Goal: Task Accomplishment & Management: Manage account settings

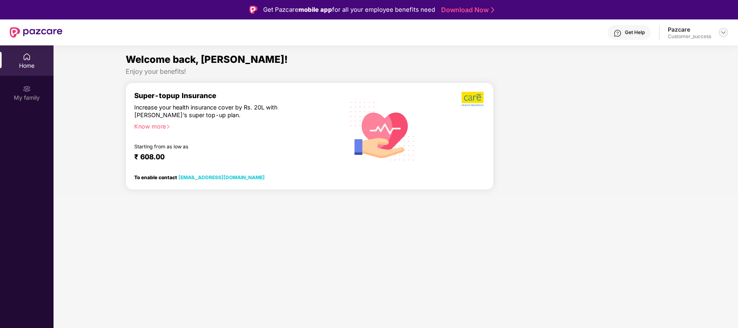
click at [725, 31] on img at bounding box center [723, 32] width 6 height 6
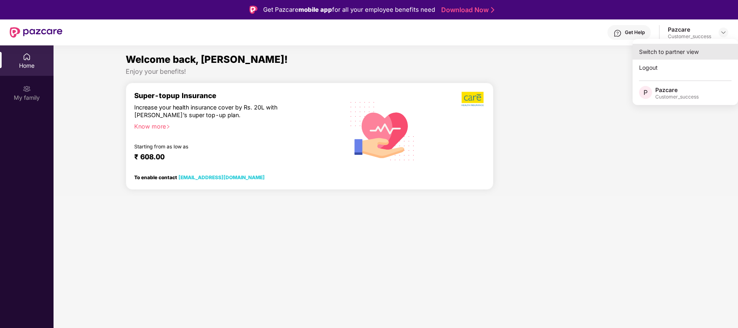
click at [669, 52] on div "Switch to partner view" at bounding box center [685, 52] width 105 height 16
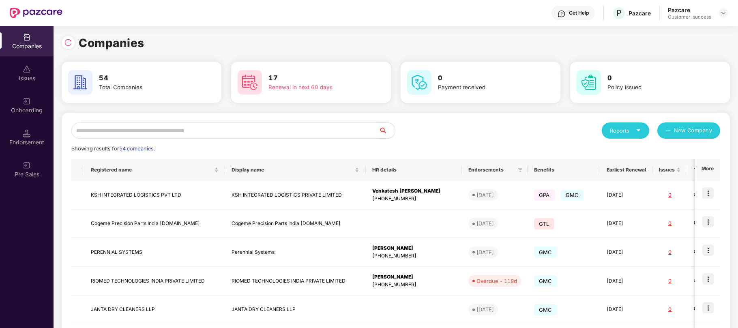
click at [176, 130] on input "text" at bounding box center [224, 130] width 307 height 16
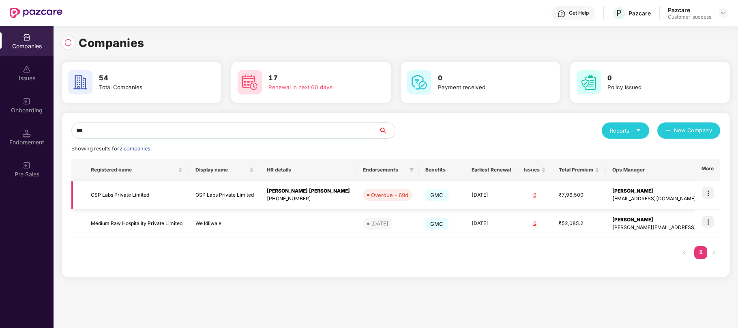
type input "***"
click at [711, 197] on img at bounding box center [707, 192] width 11 height 11
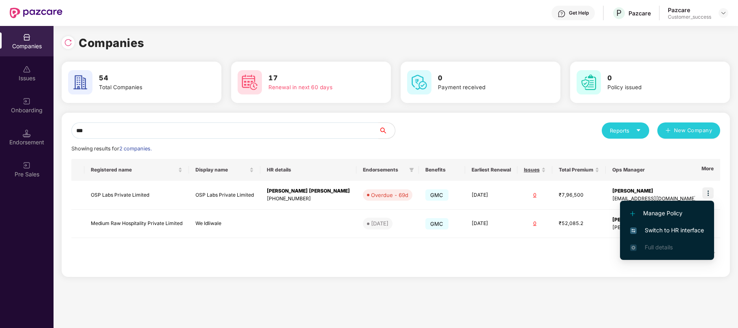
click at [674, 229] on span "Switch to HR interface" at bounding box center [667, 230] width 74 height 9
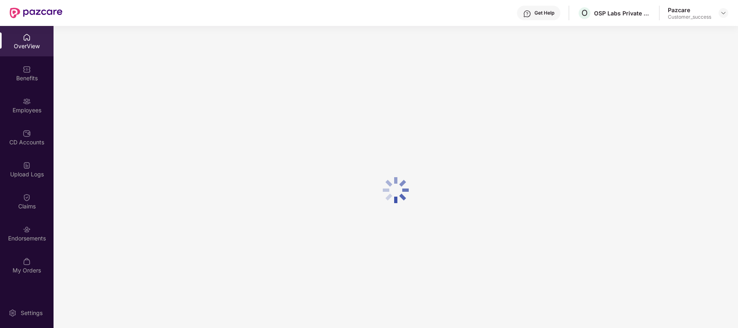
click at [25, 114] on div "Employees" at bounding box center [27, 110] width 54 height 8
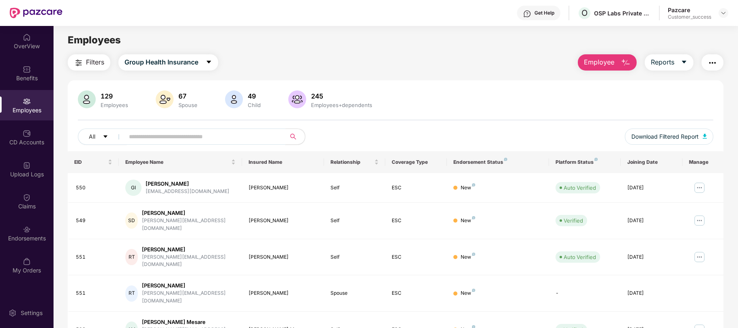
click at [149, 140] on input "text" at bounding box center [202, 137] width 146 height 12
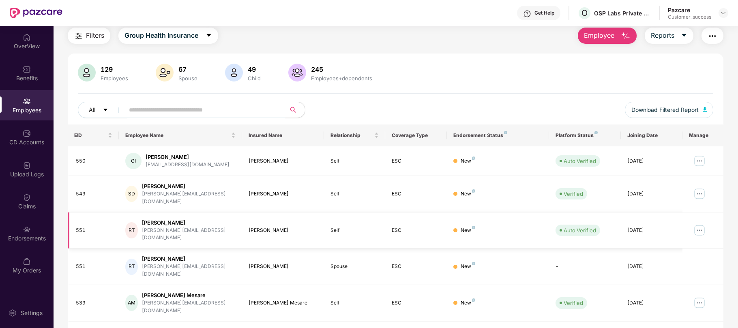
scroll to position [28, 0]
click at [700, 223] on img at bounding box center [699, 229] width 13 height 13
click at [440, 58] on div "129 Employees 67 Spouse 49 Child 245 Employees+dependents All Download Filtered…" at bounding box center [396, 281] width 656 height 459
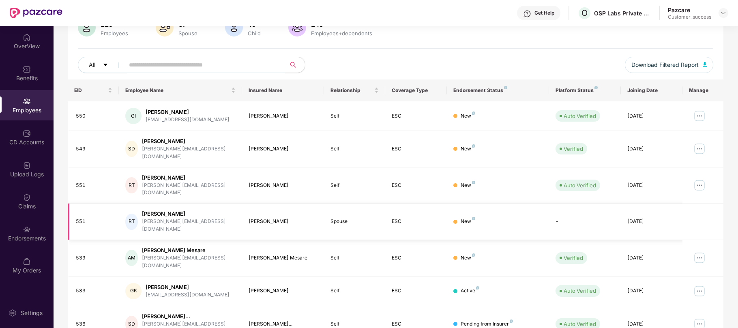
scroll to position [73, 0]
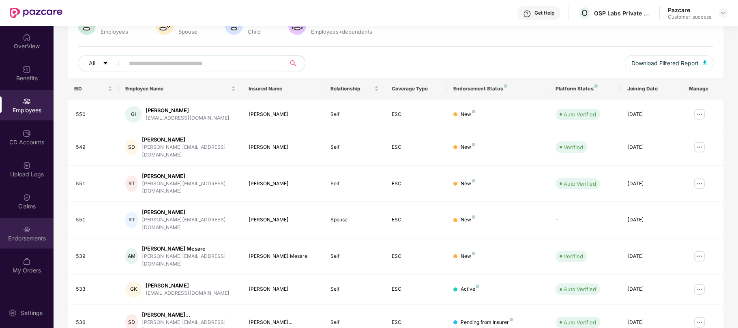
click at [28, 239] on div "Endorsements" at bounding box center [27, 238] width 54 height 8
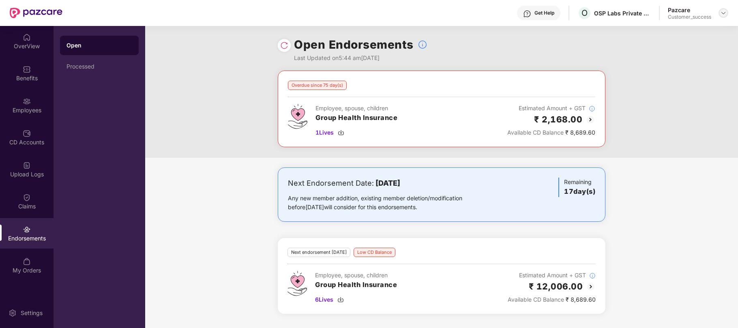
click at [719, 13] on div at bounding box center [724, 13] width 10 height 10
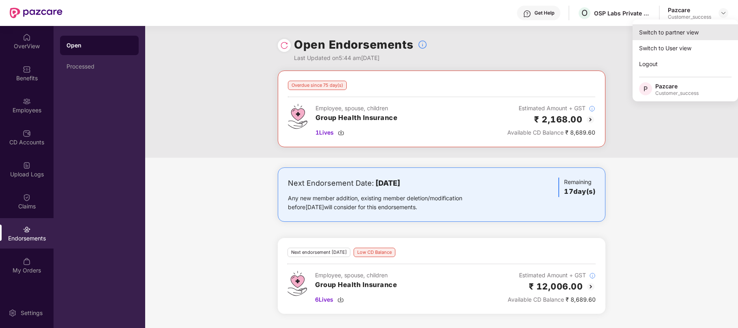
click at [662, 33] on div "Switch to partner view" at bounding box center [685, 32] width 105 height 16
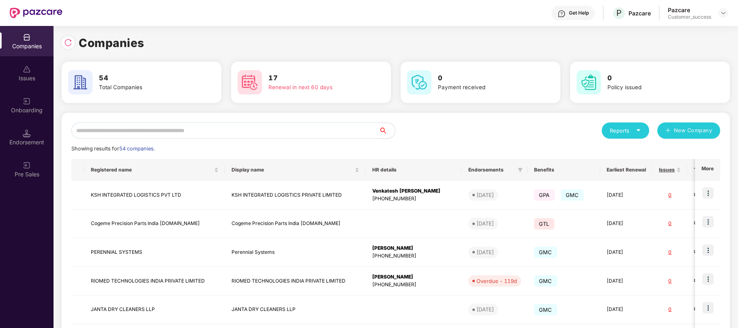
click at [114, 133] on input "text" at bounding box center [224, 130] width 307 height 16
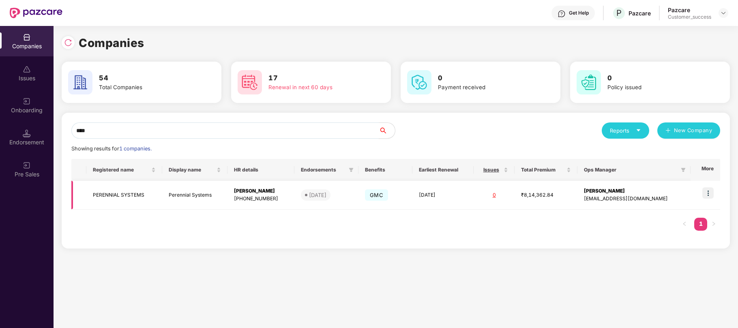
type input "****"
click at [709, 192] on img at bounding box center [707, 192] width 11 height 11
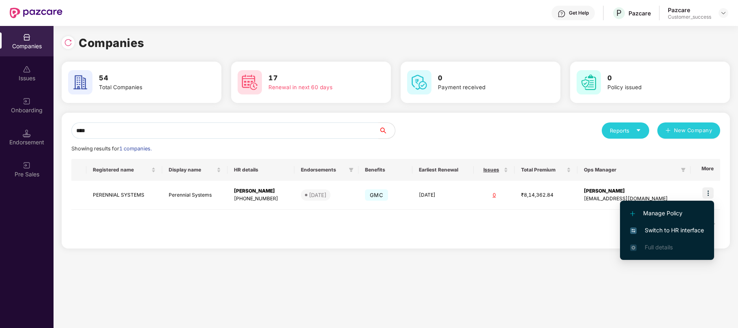
click at [661, 231] on span "Switch to HR interface" at bounding box center [667, 230] width 74 height 9
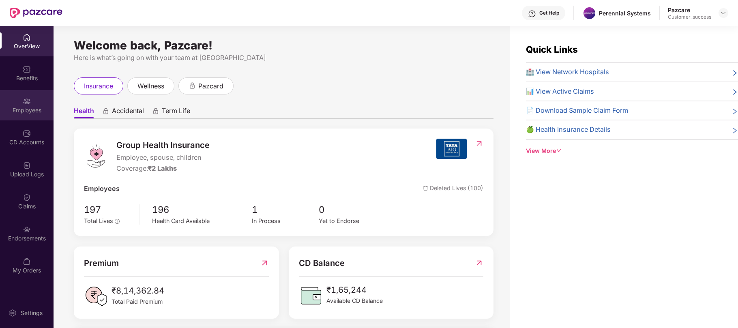
click at [21, 107] on div "Employees" at bounding box center [27, 110] width 54 height 8
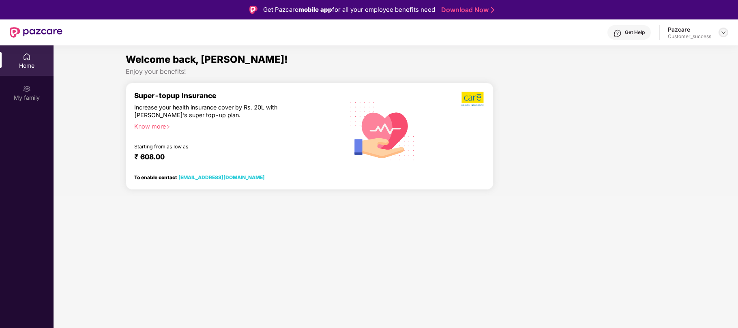
click at [723, 32] on img at bounding box center [723, 32] width 6 height 6
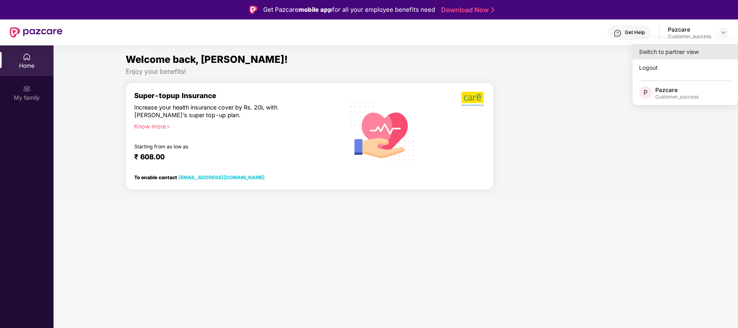
click at [657, 54] on div "Switch to partner view" at bounding box center [685, 52] width 105 height 16
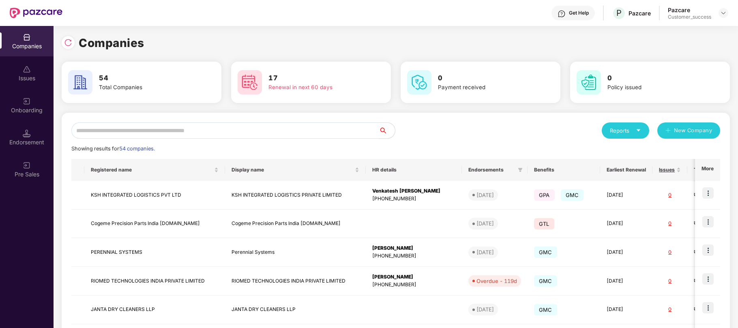
click at [221, 132] on input "text" at bounding box center [224, 130] width 307 height 16
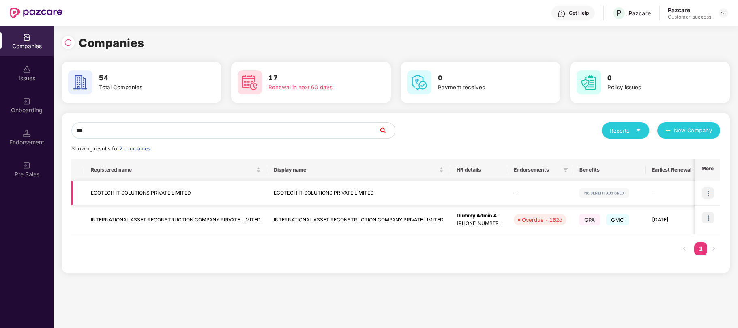
type input "***"
click at [708, 193] on img at bounding box center [707, 192] width 11 height 11
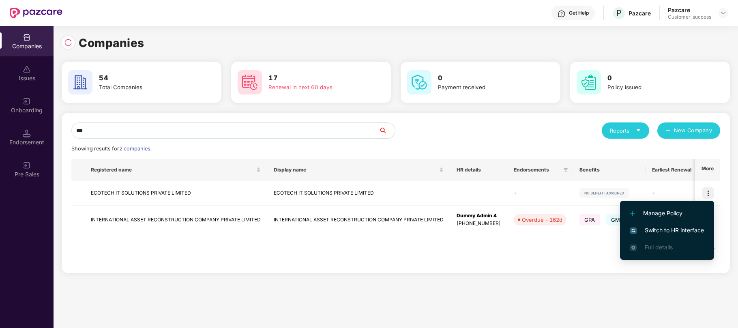
click at [659, 226] on span "Switch to HR interface" at bounding box center [667, 230] width 74 height 9
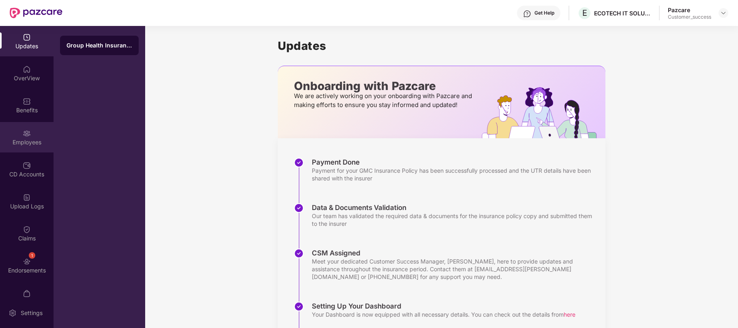
click at [28, 135] on img at bounding box center [27, 133] width 8 height 8
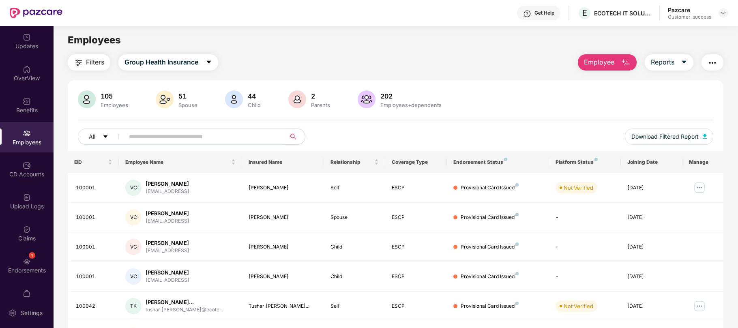
paste input "******"
click at [151, 135] on input "text" at bounding box center [202, 137] width 146 height 12
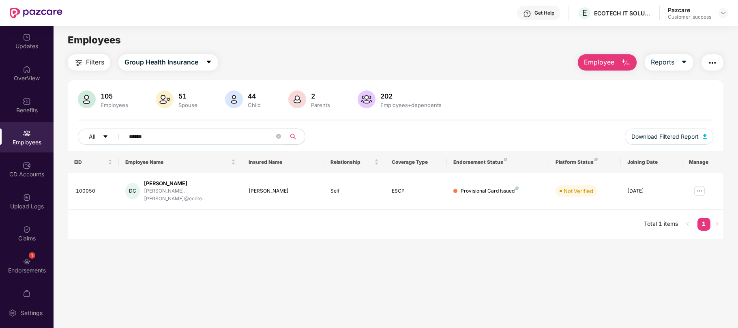
type input "******"
click at [702, 190] on img at bounding box center [699, 191] width 13 height 13
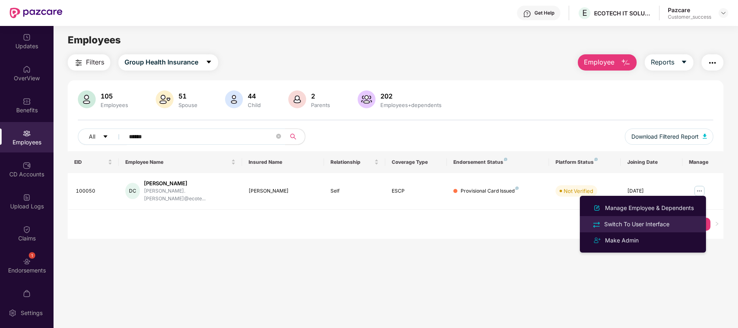
click at [638, 225] on div "Switch To User Interface" at bounding box center [637, 224] width 69 height 9
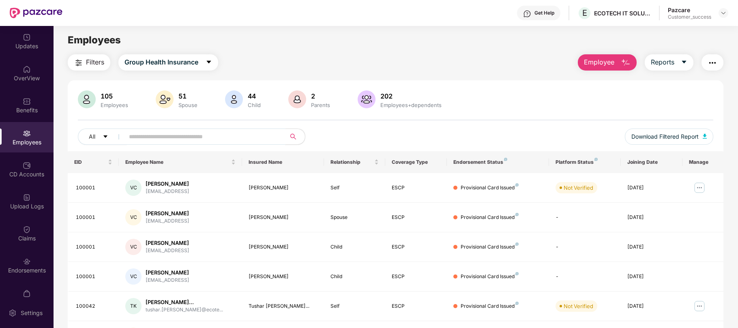
click at [157, 135] on input "text" at bounding box center [202, 137] width 146 height 12
paste input "******"
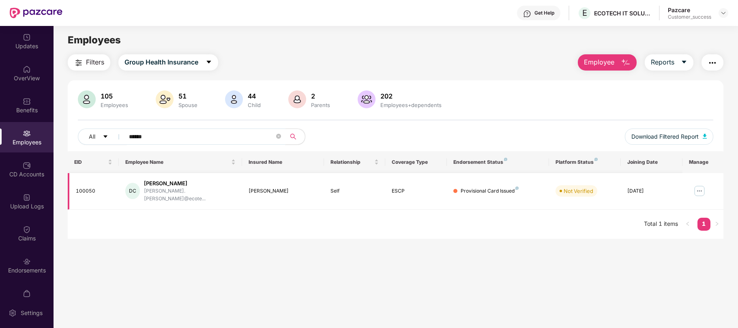
type input "******"
click at [697, 189] on img at bounding box center [699, 191] width 13 height 13
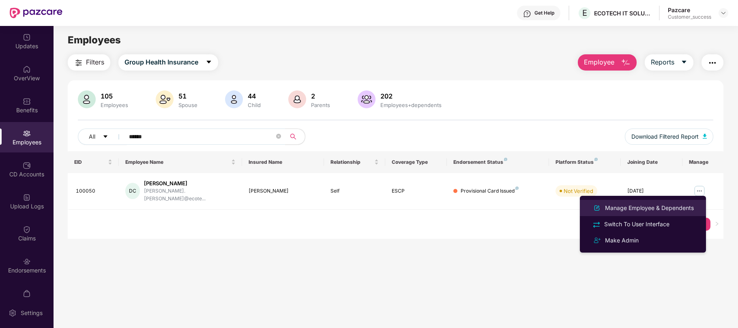
click at [673, 210] on div "Manage Employee & Dependents" at bounding box center [649, 208] width 92 height 9
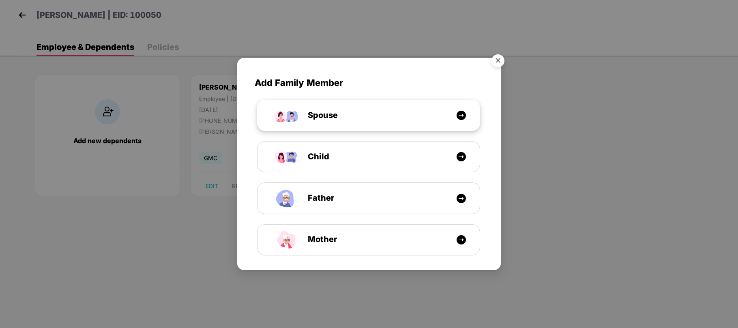
click at [338, 120] on span "Spouse" at bounding box center [314, 115] width 48 height 13
select select "****"
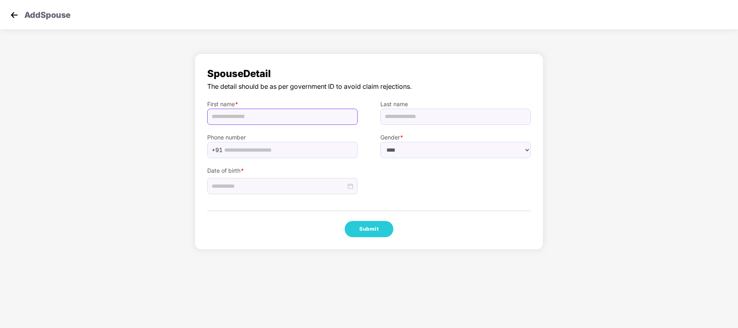
paste input "**********"
click at [307, 115] on input "**********" at bounding box center [282, 117] width 150 height 16
type input "**********"
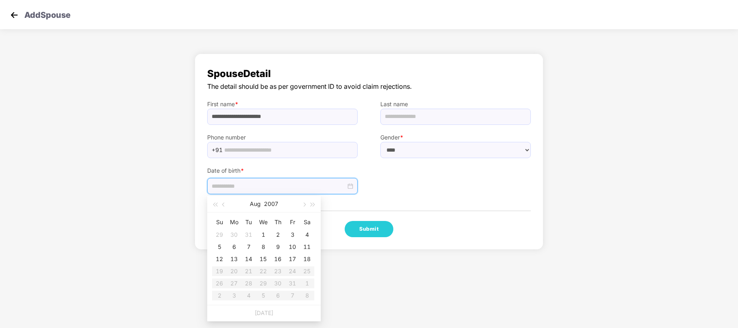
click at [253, 187] on input at bounding box center [279, 186] width 134 height 9
click at [276, 205] on button "2007" at bounding box center [271, 204] width 14 height 16
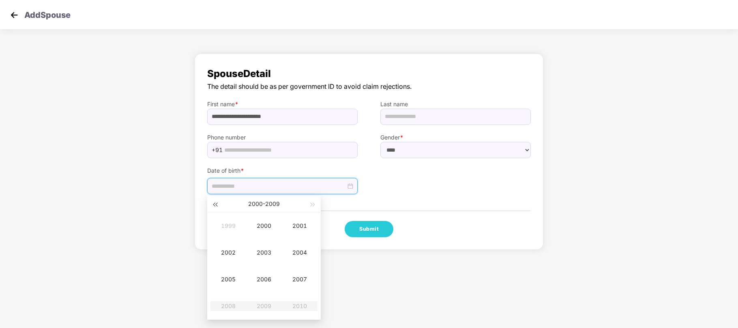
click at [216, 204] on span "button" at bounding box center [215, 205] width 4 height 4
type input "**********"
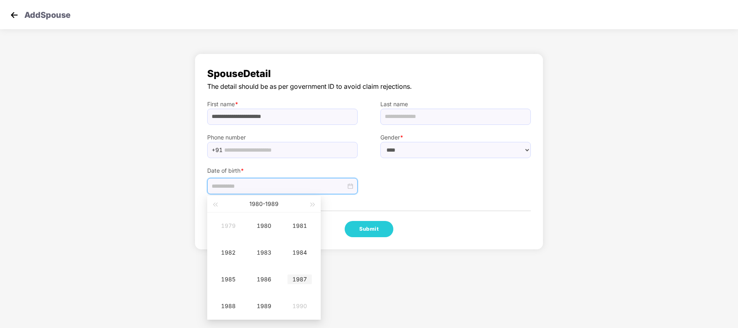
click at [295, 279] on div "1987" at bounding box center [300, 280] width 24 height 10
type input "**********"
click at [266, 278] on div "Aug" at bounding box center [264, 280] width 24 height 10
type input "**********"
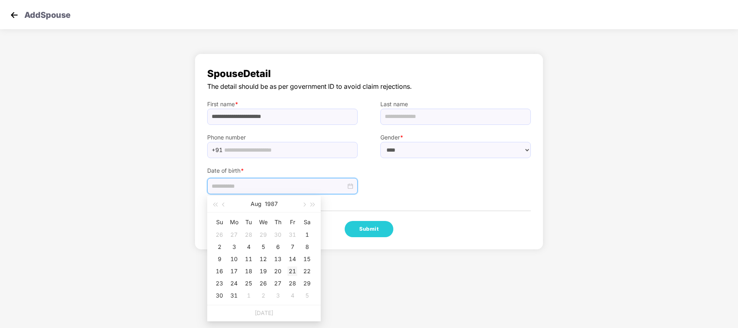
click at [291, 270] on div "21" at bounding box center [293, 271] width 10 height 10
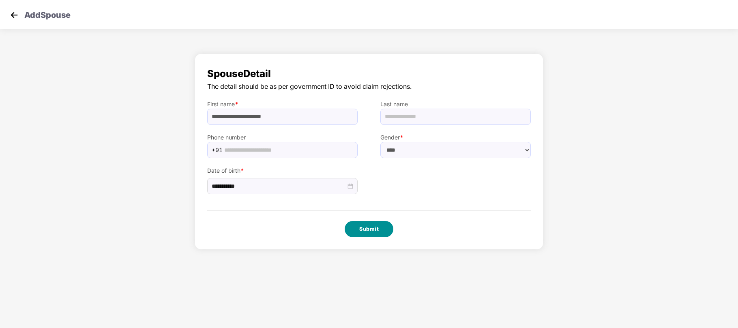
click at [371, 231] on button "Submit" at bounding box center [369, 229] width 49 height 16
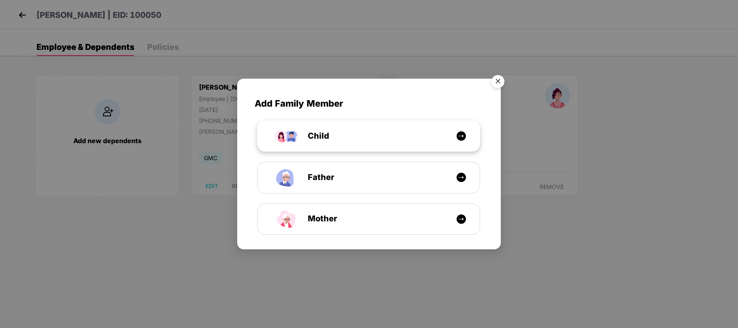
click at [330, 139] on div "Child" at bounding box center [373, 136] width 167 height 13
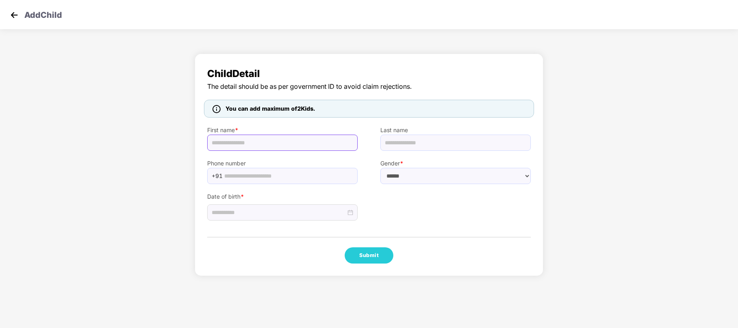
paste input "**********"
click at [305, 146] on input "text" at bounding box center [282, 143] width 150 height 16
type input "**********"
click at [399, 177] on select "****** **** ******" at bounding box center [455, 176] width 150 height 16
select select "******"
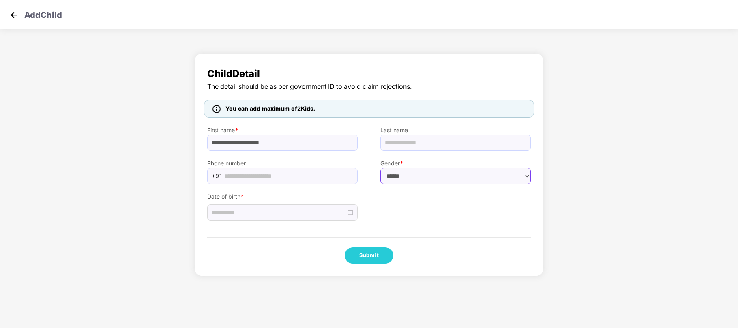
click at [380, 168] on select "****** **** ******" at bounding box center [455, 176] width 150 height 16
drag, startPoint x: 320, startPoint y: 202, endPoint x: 319, endPoint y: 207, distance: 5.4
click at [319, 207] on div at bounding box center [282, 210] width 150 height 19
click at [319, 207] on div at bounding box center [282, 212] width 150 height 16
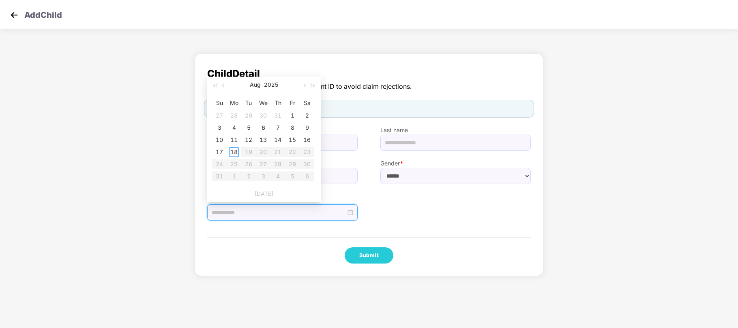
click at [319, 207] on div at bounding box center [282, 212] width 150 height 16
click at [224, 85] on span "button" at bounding box center [224, 86] width 4 height 4
type input "**********"
click at [235, 125] on div "7" at bounding box center [234, 128] width 10 height 10
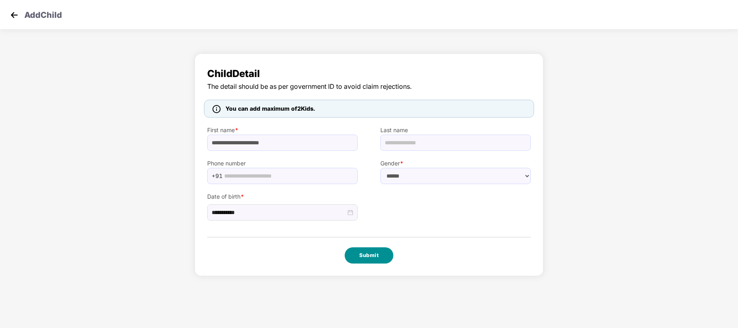
click at [367, 260] on button "Submit" at bounding box center [369, 255] width 49 height 16
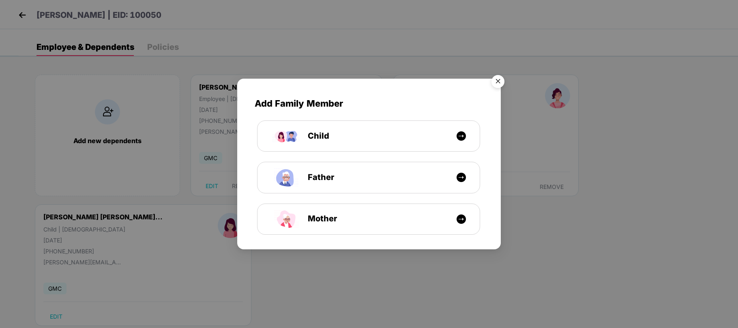
click at [500, 80] on img "Close" at bounding box center [498, 82] width 23 height 23
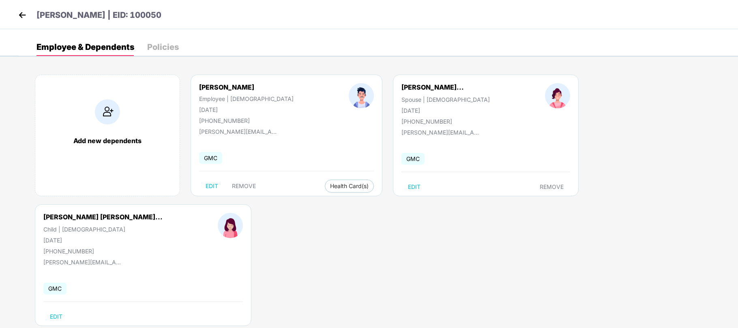
click at [17, 17] on img at bounding box center [22, 15] width 12 height 12
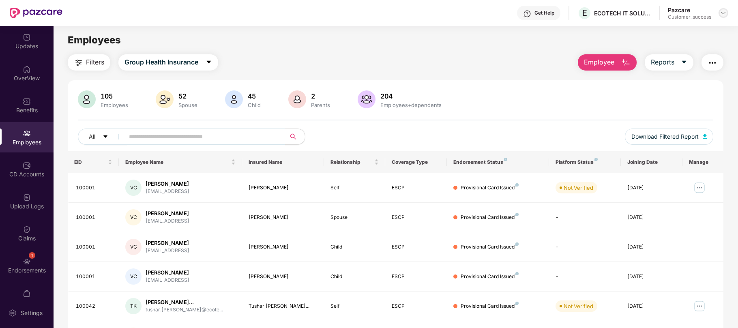
click at [719, 14] on div at bounding box center [724, 13] width 10 height 10
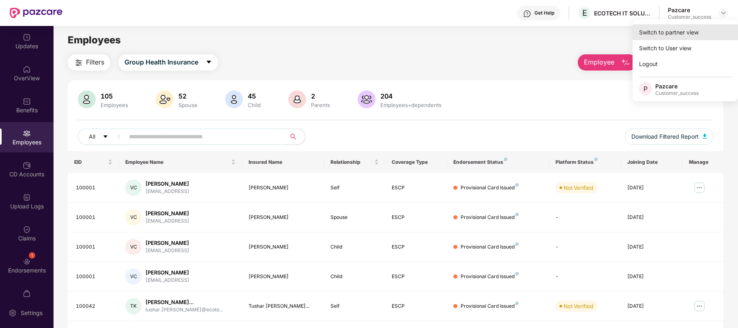
click at [675, 32] on div "Switch to partner view" at bounding box center [685, 32] width 105 height 16
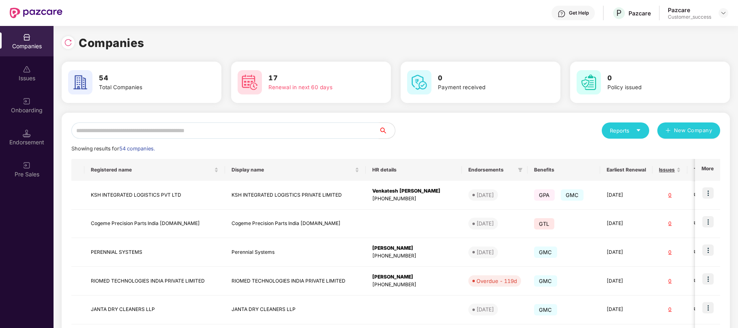
click at [350, 132] on input "text" at bounding box center [224, 130] width 307 height 16
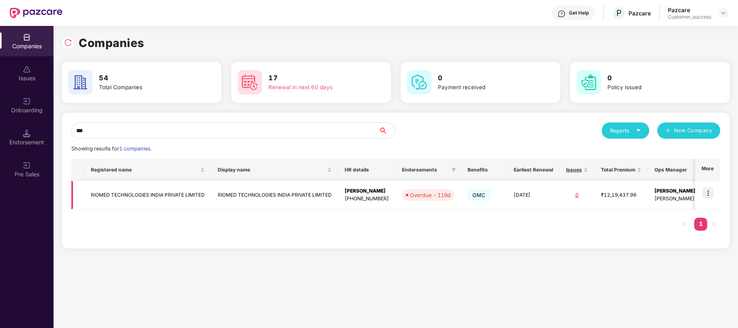
type input "***"
click at [708, 189] on img at bounding box center [707, 192] width 11 height 11
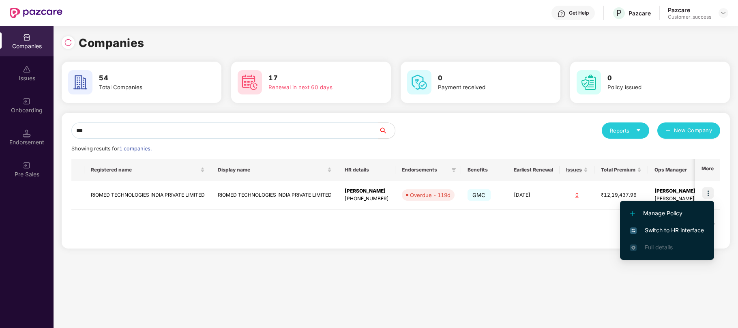
click at [668, 226] on span "Switch to HR interface" at bounding box center [667, 230] width 74 height 9
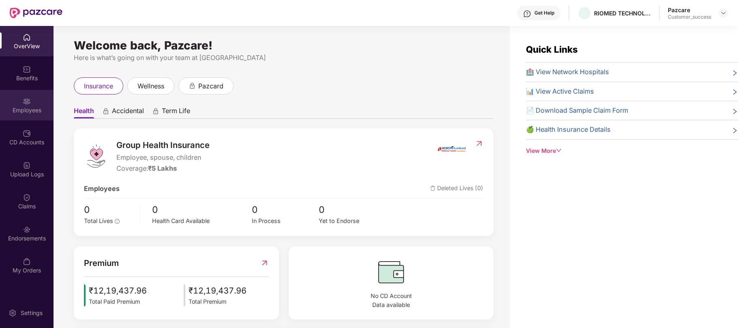
click at [33, 107] on div "Employees" at bounding box center [27, 110] width 54 height 8
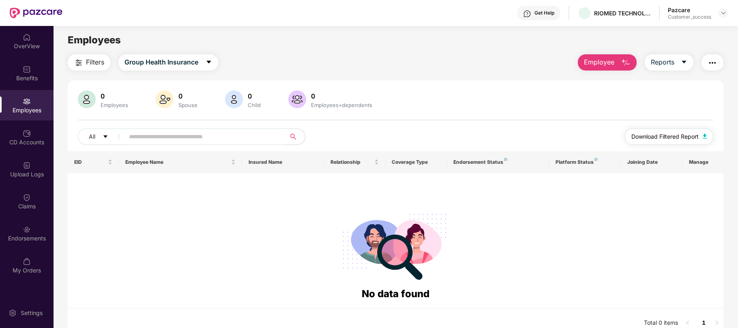
click at [638, 135] on span "Download Filtered Report" at bounding box center [664, 136] width 67 height 9
click at [727, 13] on div at bounding box center [724, 13] width 10 height 10
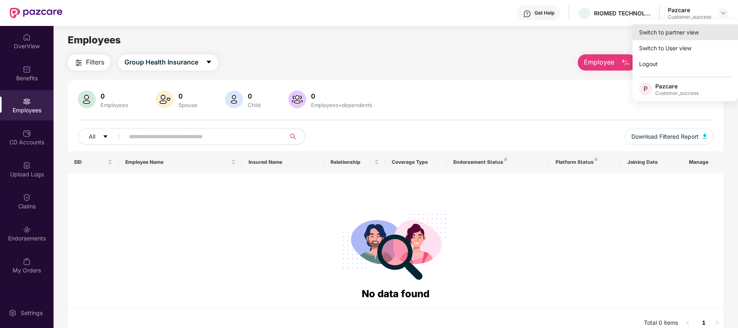
click at [662, 32] on div "Switch to partner view" at bounding box center [685, 32] width 105 height 16
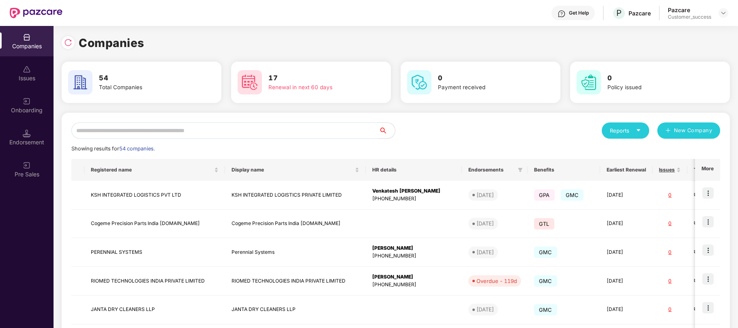
click at [169, 129] on input "text" at bounding box center [224, 130] width 307 height 16
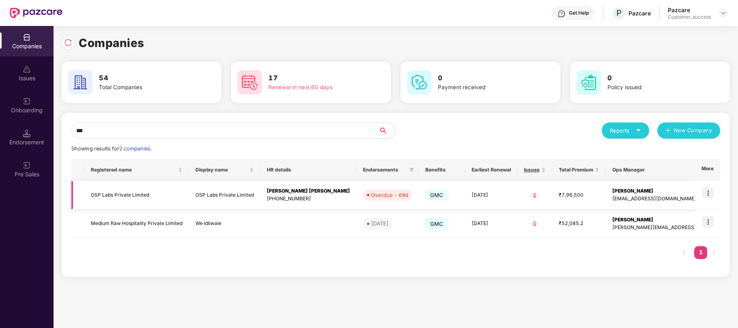
type input "***"
click at [708, 197] on img at bounding box center [707, 192] width 11 height 11
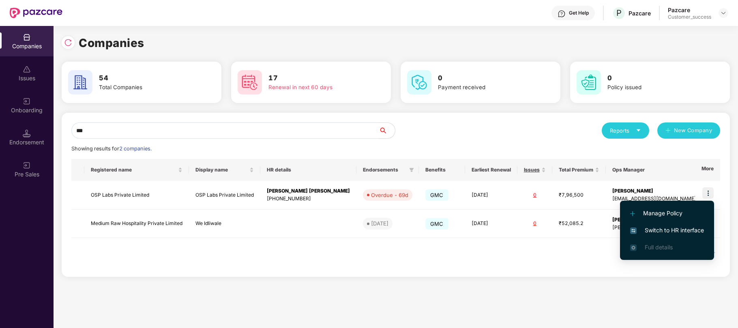
click at [664, 225] on li "Switch to HR interface" at bounding box center [667, 230] width 94 height 17
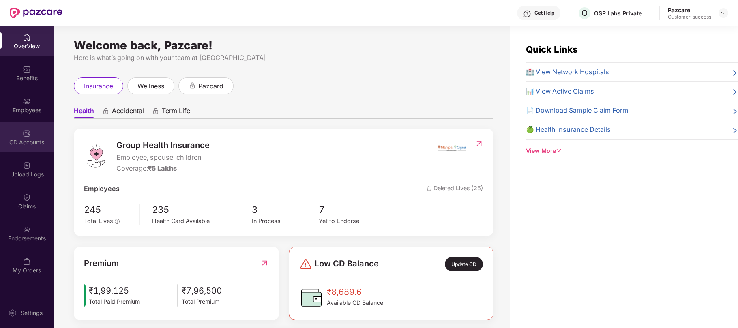
click at [21, 135] on div "CD Accounts" at bounding box center [27, 137] width 54 height 30
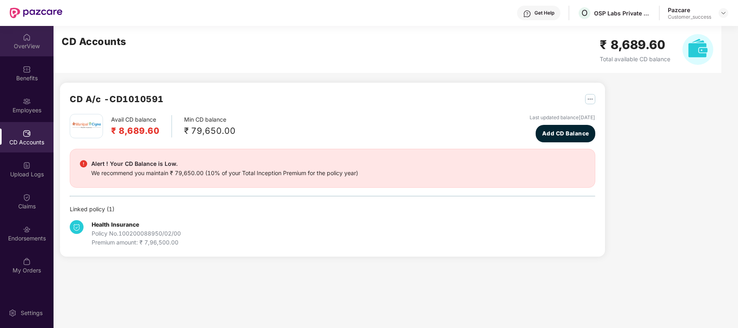
click at [22, 39] on div "OverView" at bounding box center [27, 41] width 54 height 30
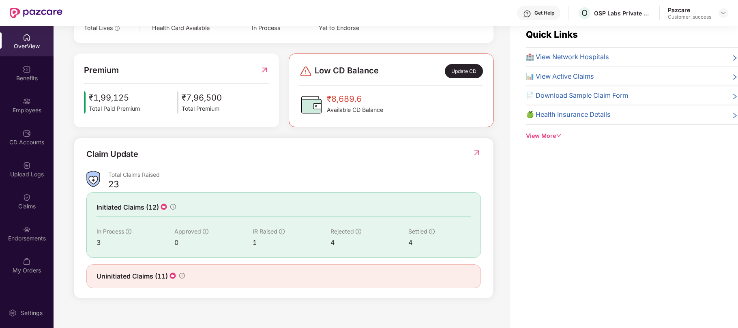
scroll to position [26, 0]
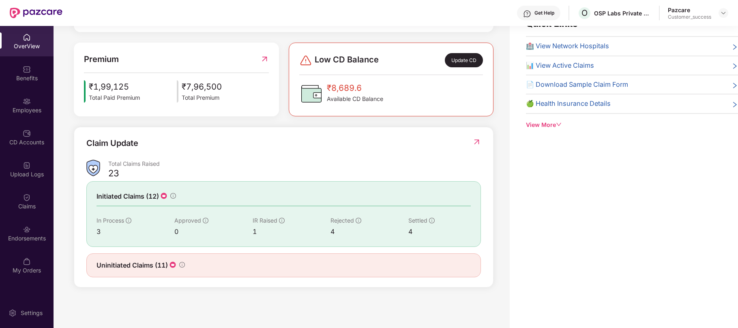
click at [172, 266] on img at bounding box center [173, 265] width 8 height 8
click at [171, 266] on img at bounding box center [173, 265] width 8 height 8
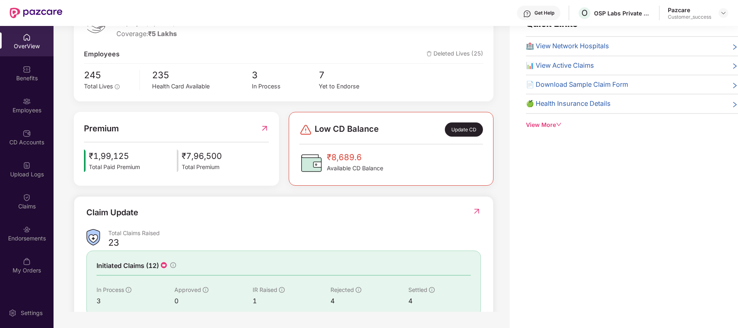
scroll to position [109, 0]
click at [190, 164] on span "Total Premium" at bounding box center [202, 167] width 40 height 9
click at [138, 162] on span "₹1,99,125" at bounding box center [114, 156] width 51 height 13
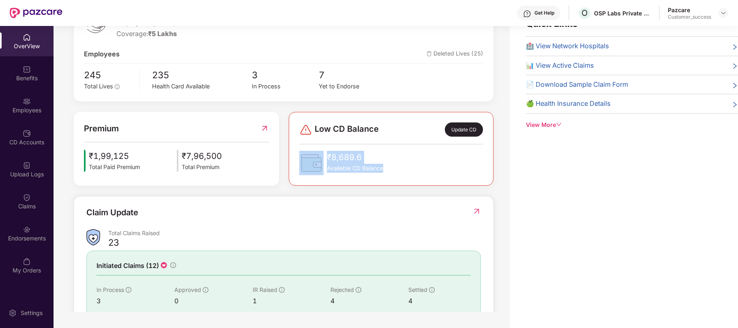
drag, startPoint x: 385, startPoint y: 169, endPoint x: 318, endPoint y: 168, distance: 67.3
click at [318, 168] on div "₹8,689.6 Available CD Balance" at bounding box center [391, 163] width 184 height 24
click at [255, 178] on div "Premium ₹1,99,125 Total Paid Premium ₹7,96,500 Total Premium" at bounding box center [176, 149] width 205 height 74
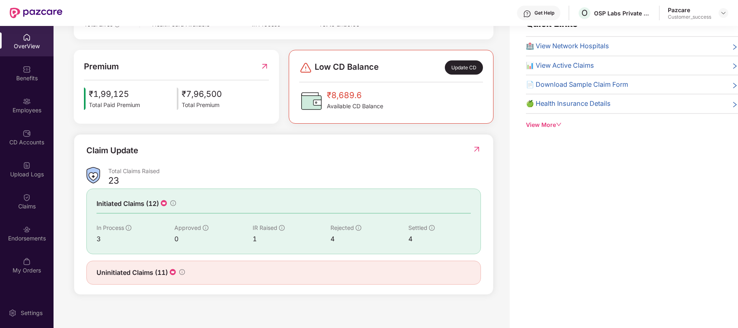
scroll to position [179, 0]
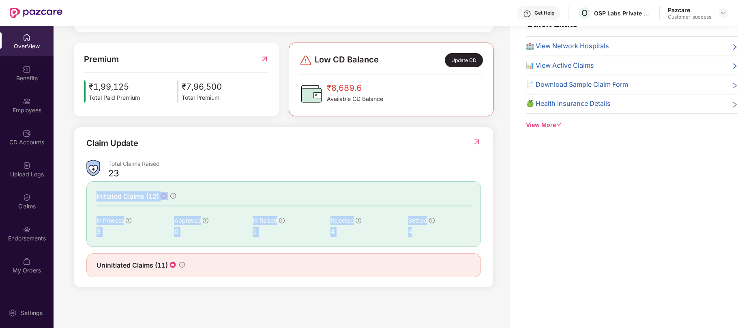
drag, startPoint x: 419, startPoint y: 232, endPoint x: 94, endPoint y: 200, distance: 326.5
click at [94, 200] on div "Initiated Claims (12) In Process 3 Approved 0 IR Raised 1 Rejected 4 Settled 4" at bounding box center [283, 214] width 395 height 66
click at [185, 153] on div "Claim Update" at bounding box center [283, 148] width 395 height 22
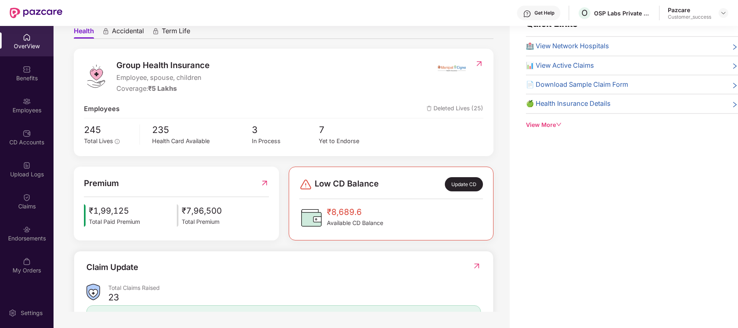
scroll to position [54, 0]
drag, startPoint x: 146, startPoint y: 221, endPoint x: 82, endPoint y: 218, distance: 64.5
click at [82, 218] on div "Premium ₹1,99,125 Total Paid Premium ₹7,96,500 Total Premium" at bounding box center [176, 204] width 205 height 74
click at [147, 216] on div "₹1,99,125 Total Paid Premium ₹7,96,500 Total Premium" at bounding box center [176, 215] width 185 height 22
drag, startPoint x: 145, startPoint y: 224, endPoint x: 78, endPoint y: 214, distance: 67.3
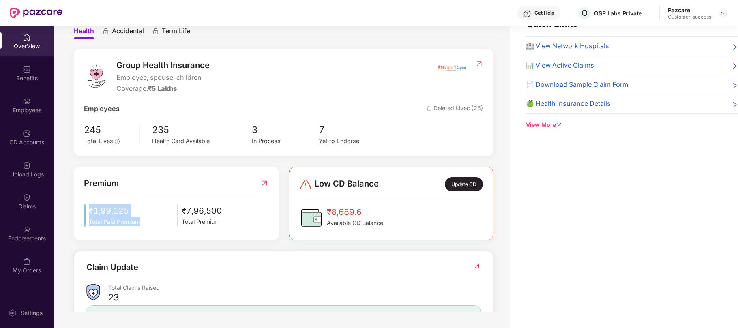
click at [78, 214] on div "Premium ₹1,99,125 Total Paid Premium ₹7,96,500 Total Premium" at bounding box center [176, 204] width 205 height 74
drag, startPoint x: 149, startPoint y: 220, endPoint x: 82, endPoint y: 213, distance: 67.7
click at [82, 213] on div "Premium ₹1,99,125 Total Paid Premium ₹7,96,500 Total Premium" at bounding box center [176, 204] width 205 height 74
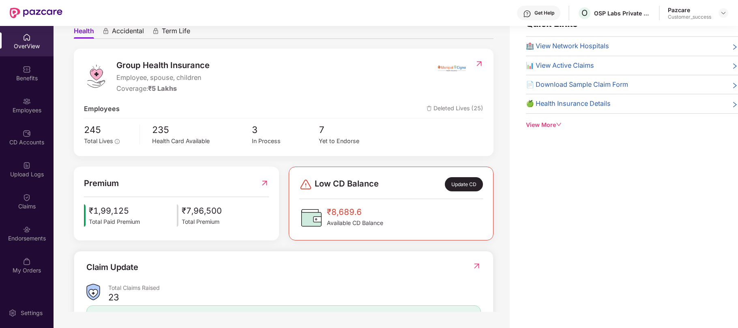
click at [82, 213] on div "Premium ₹1,99,125 Total Paid Premium ₹7,96,500 Total Premium" at bounding box center [176, 204] width 205 height 74
drag, startPoint x: 82, startPoint y: 213, endPoint x: 133, endPoint y: 223, distance: 52.2
click at [133, 223] on div "Premium ₹1,99,125 Total Paid Premium ₹7,96,500 Total Premium" at bounding box center [176, 204] width 205 height 74
click at [133, 223] on span "Total Paid Premium" at bounding box center [114, 221] width 51 height 9
drag, startPoint x: 145, startPoint y: 223, endPoint x: 89, endPoint y: 213, distance: 56.9
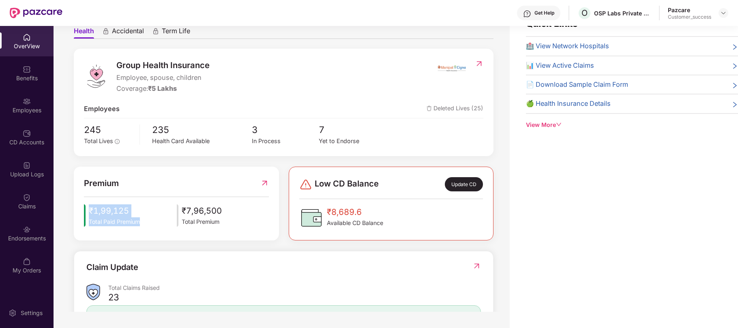
click at [89, 213] on div "₹1,99,125 Total Paid Premium ₹7,96,500 Total Premium" at bounding box center [176, 215] width 185 height 22
click at [89, 213] on span "₹1,99,125" at bounding box center [114, 210] width 51 height 13
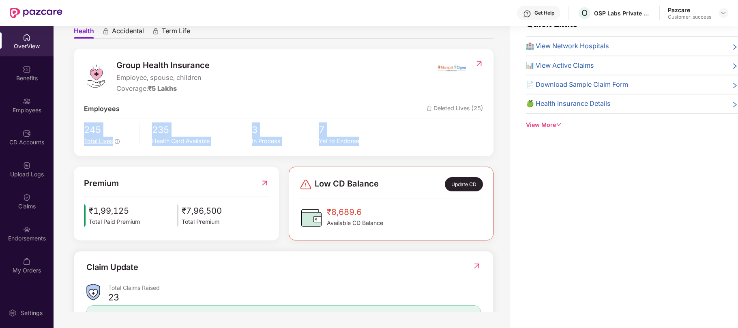
drag, startPoint x: 367, startPoint y: 142, endPoint x: 84, endPoint y: 124, distance: 283.6
click at [84, 124] on div "245 Total Lives 235 Health Card Available 3 In Process 7 Yet to Endorse" at bounding box center [283, 134] width 399 height 24
click at [76, 106] on div "Group Health Insurance Employee, spouse, children Coverage: ₹5 Lakhs Employees …" at bounding box center [284, 102] width 420 height 107
drag, startPoint x: 361, startPoint y: 141, endPoint x: 80, endPoint y: 127, distance: 281.4
click at [80, 127] on div "Group Health Insurance Employee, spouse, children Coverage: ₹5 Lakhs Employees …" at bounding box center [284, 102] width 420 height 107
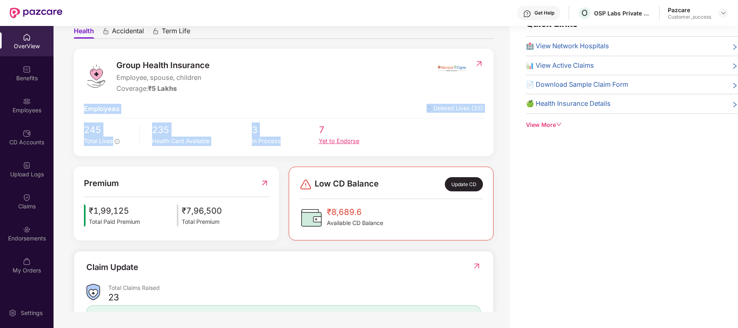
drag, startPoint x: 80, startPoint y: 107, endPoint x: 320, endPoint y: 135, distance: 241.3
click at [320, 135] on div "Group Health Insurance Employee, spouse, children Coverage: ₹5 Lakhs Employees …" at bounding box center [284, 102] width 420 height 107
drag, startPoint x: 365, startPoint y: 140, endPoint x: 82, endPoint y: 113, distance: 284.8
click at [82, 113] on div "Group Health Insurance Employee, spouse, children Coverage: ₹5 Lakhs Employees …" at bounding box center [284, 102] width 420 height 107
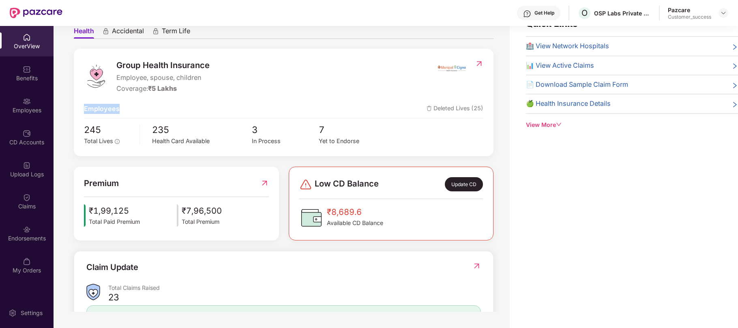
drag, startPoint x: 82, startPoint y: 108, endPoint x: 118, endPoint y: 108, distance: 35.7
click at [118, 108] on div "Group Health Insurance Employee, spouse, children Coverage: ₹5 Lakhs Employees …" at bounding box center [284, 102] width 420 height 107
click at [118, 108] on span "Employees" at bounding box center [102, 109] width 36 height 10
drag, startPoint x: 118, startPoint y: 108, endPoint x: 85, endPoint y: 107, distance: 32.9
click at [85, 107] on span "Employees" at bounding box center [102, 109] width 36 height 10
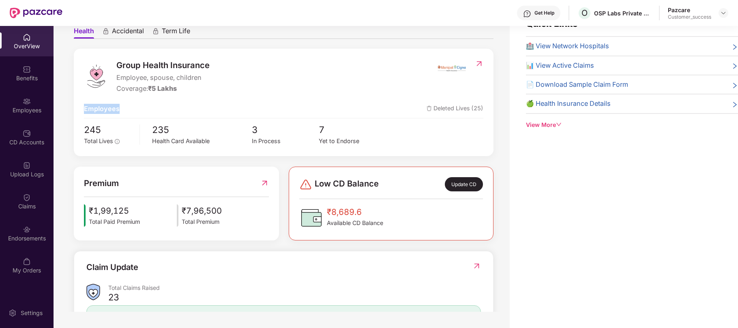
click at [85, 107] on span "Employees" at bounding box center [102, 109] width 36 height 10
click at [208, 32] on ul "Health Accidental Term Life" at bounding box center [284, 31] width 420 height 16
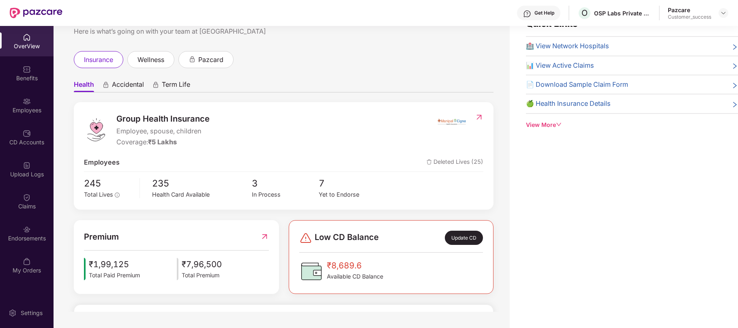
scroll to position [0, 0]
drag, startPoint x: 132, startPoint y: 266, endPoint x: 93, endPoint y: 266, distance: 38.9
click at [93, 266] on span "₹1,99,125" at bounding box center [114, 264] width 51 height 13
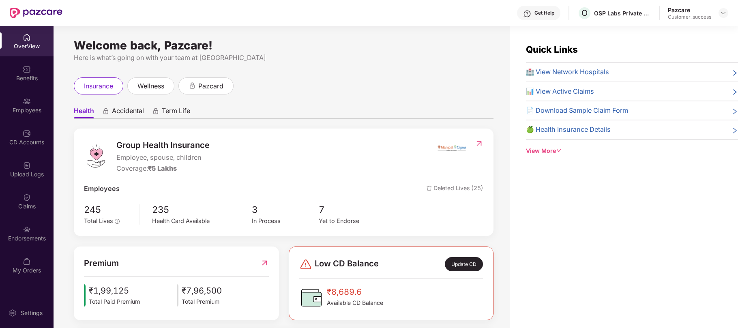
click at [25, 44] on div "OverView" at bounding box center [27, 46] width 54 height 8
drag, startPoint x: 213, startPoint y: 45, endPoint x: 75, endPoint y: 41, distance: 137.6
click at [75, 42] on div "Welcome back, Pazcare!" at bounding box center [284, 45] width 420 height 6
drag, startPoint x: 75, startPoint y: 41, endPoint x: 229, endPoint y: 35, distance: 153.8
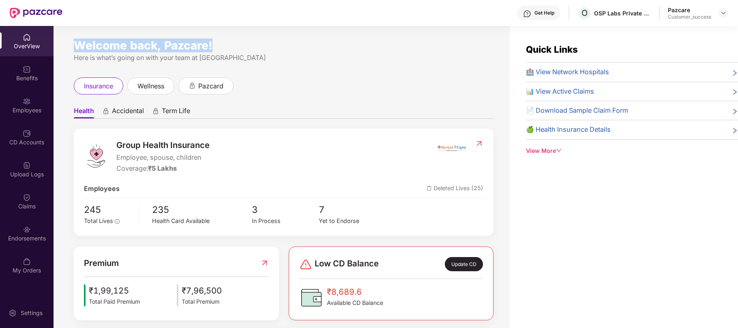
click at [229, 35] on div "Welcome back, Pazcare! Here is what’s going on with your team at Pazcare insura…" at bounding box center [282, 182] width 456 height 312
click at [211, 46] on div "Welcome back, Pazcare!" at bounding box center [284, 45] width 420 height 6
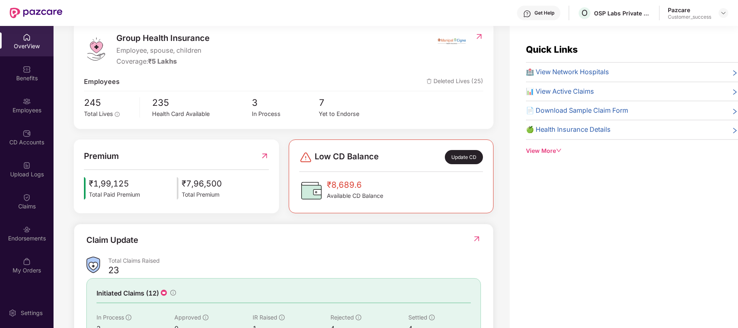
scroll to position [107, 0]
drag, startPoint x: 131, startPoint y: 184, endPoint x: 84, endPoint y: 182, distance: 46.3
click at [84, 182] on div "₹1,99,125 Total Paid Premium" at bounding box center [112, 188] width 56 height 22
click at [129, 182] on span "₹1,99,125" at bounding box center [114, 183] width 51 height 13
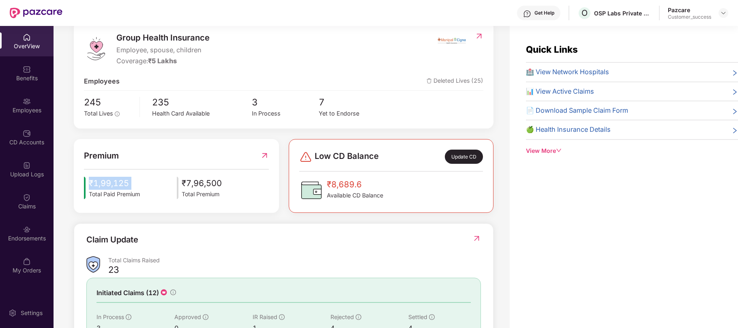
click at [129, 182] on span "₹1,99,125" at bounding box center [114, 183] width 51 height 13
click at [722, 15] on img at bounding box center [723, 13] width 6 height 6
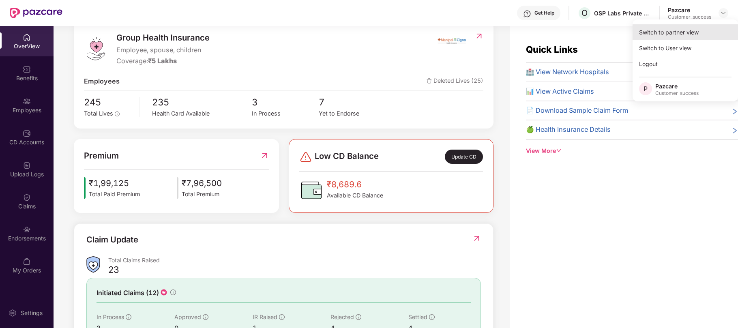
click at [680, 29] on div "Switch to partner view" at bounding box center [685, 32] width 105 height 16
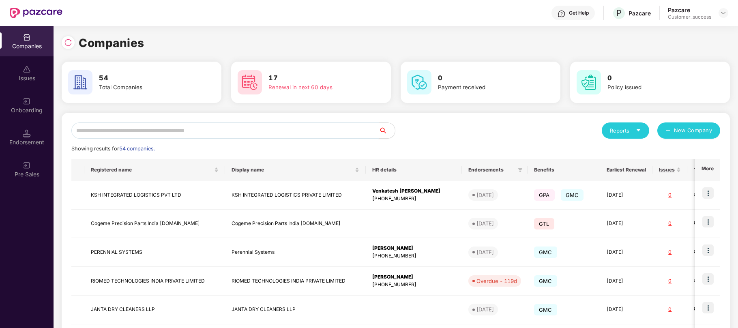
click at [301, 128] on input "text" at bounding box center [224, 130] width 307 height 16
click at [153, 127] on input "text" at bounding box center [224, 130] width 307 height 16
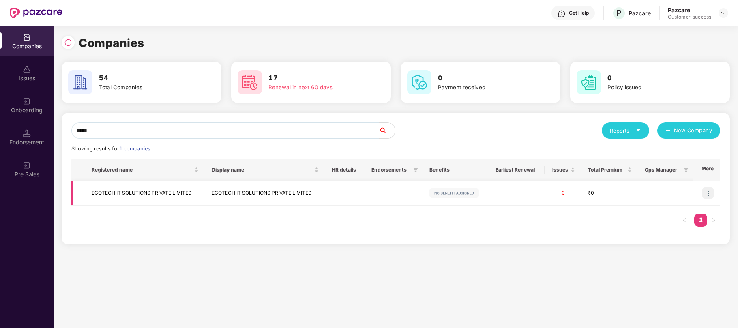
type input "*****"
click at [711, 194] on img at bounding box center [707, 192] width 11 height 11
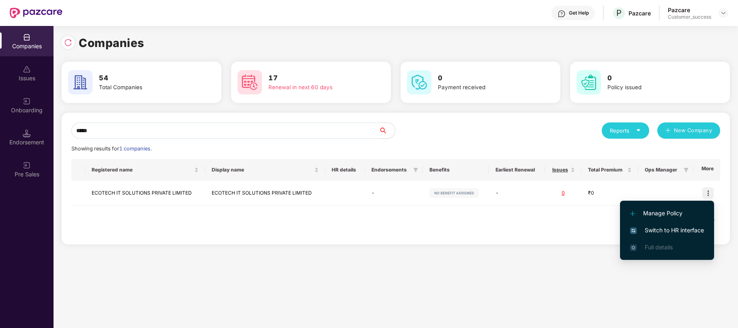
click at [657, 227] on span "Switch to HR interface" at bounding box center [667, 230] width 74 height 9
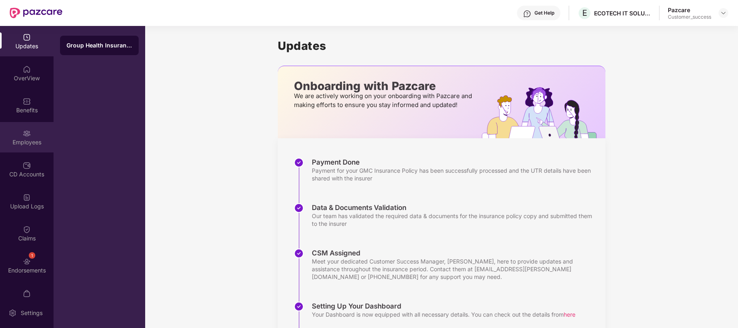
click at [26, 126] on div "Employees" at bounding box center [27, 137] width 54 height 30
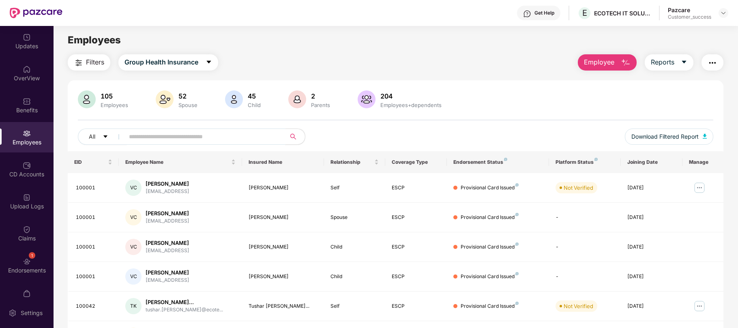
click at [160, 135] on input "text" at bounding box center [202, 137] width 146 height 12
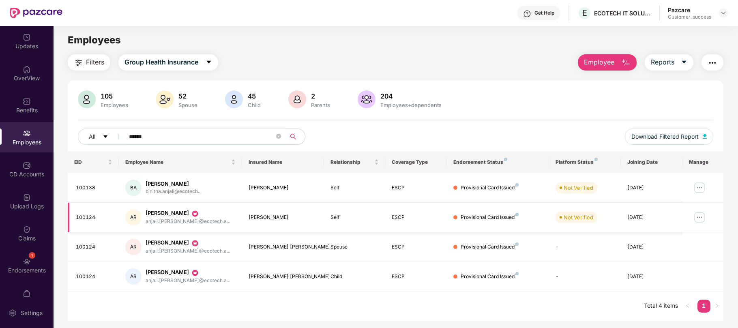
type input "******"
click at [701, 213] on img at bounding box center [699, 217] width 13 height 13
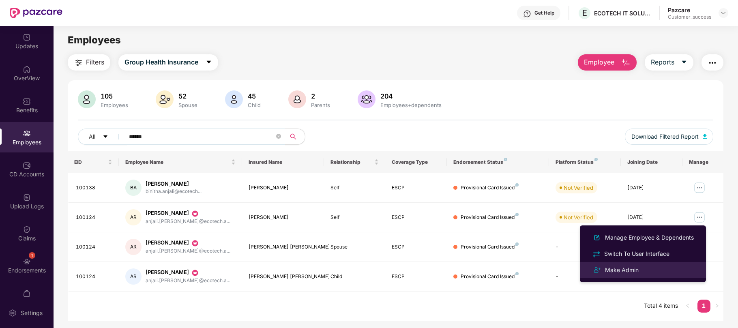
click at [627, 272] on div "Make Admin" at bounding box center [621, 270] width 37 height 9
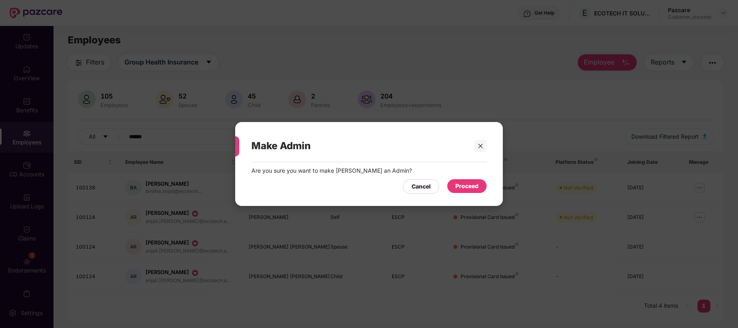
click at [463, 184] on div "Proceed" at bounding box center [466, 186] width 23 height 9
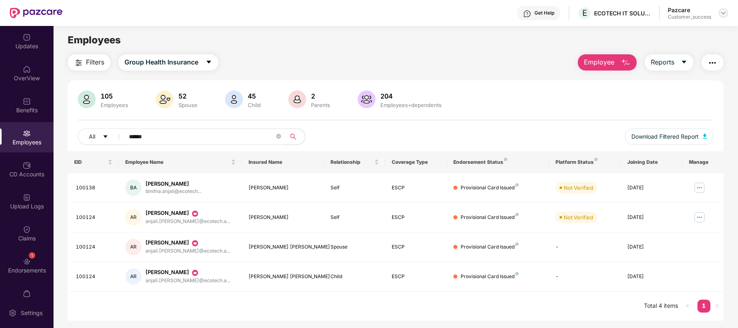
click at [723, 12] on img at bounding box center [723, 13] width 6 height 6
click at [654, 62] on div "Logout" at bounding box center [685, 64] width 105 height 16
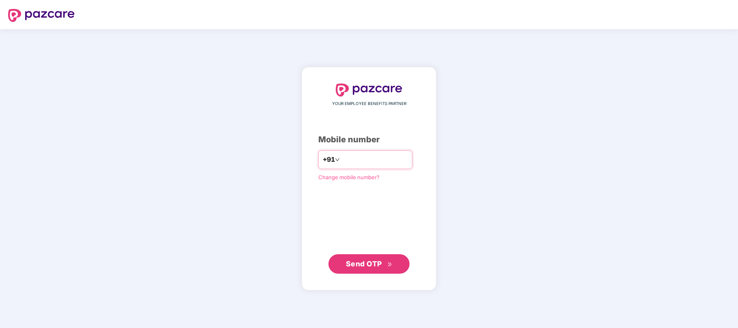
click at [362, 164] on input "number" at bounding box center [374, 159] width 67 height 13
type input "**********"
click at [358, 262] on span "Send OTP" at bounding box center [364, 263] width 36 height 9
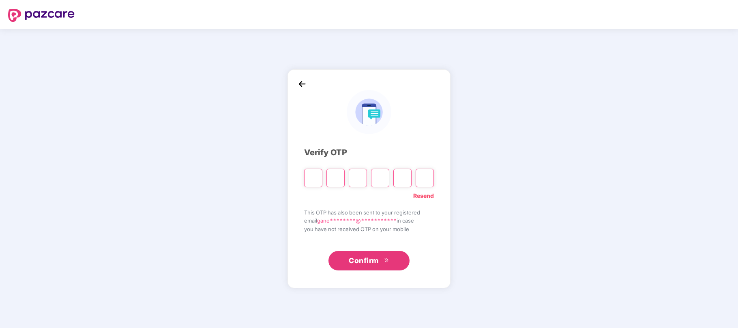
type input "*"
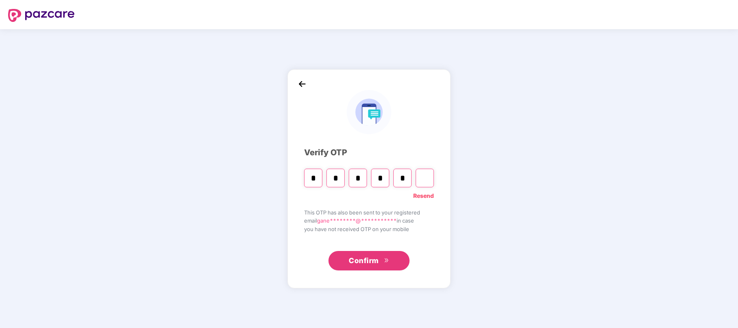
type input "*"
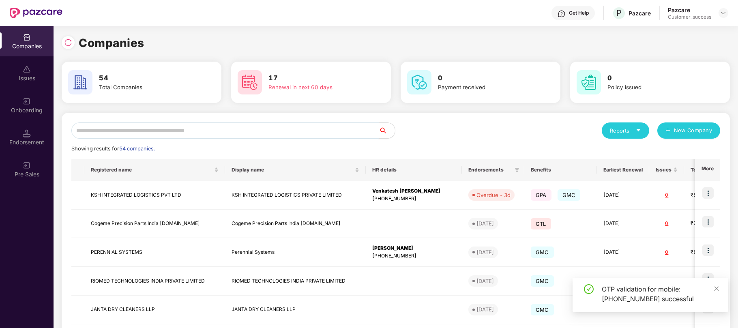
click at [243, 132] on input "text" at bounding box center [224, 130] width 307 height 16
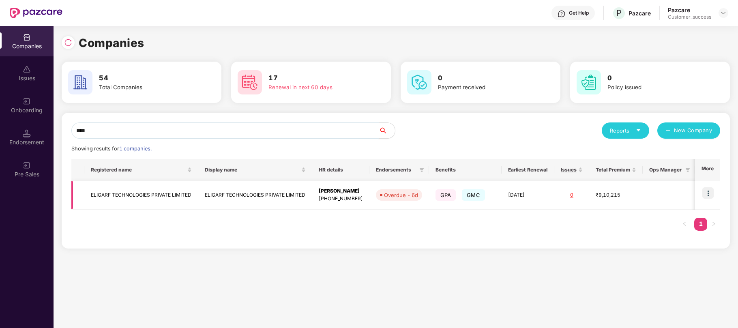
type input "****"
click at [708, 191] on img at bounding box center [707, 192] width 11 height 11
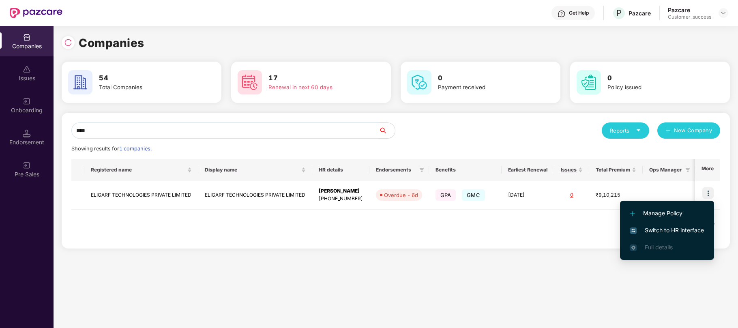
click at [664, 232] on span "Switch to HR interface" at bounding box center [667, 230] width 74 height 9
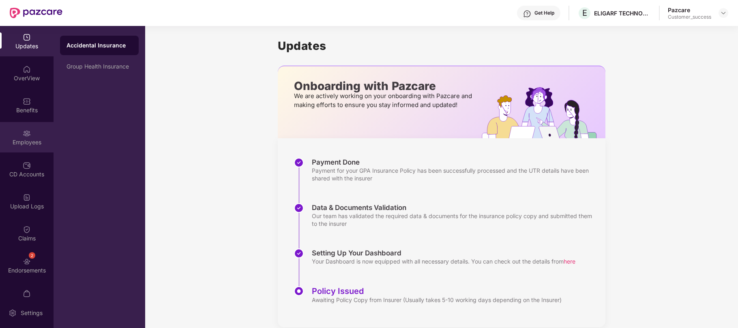
click at [24, 135] on img at bounding box center [27, 133] width 8 height 8
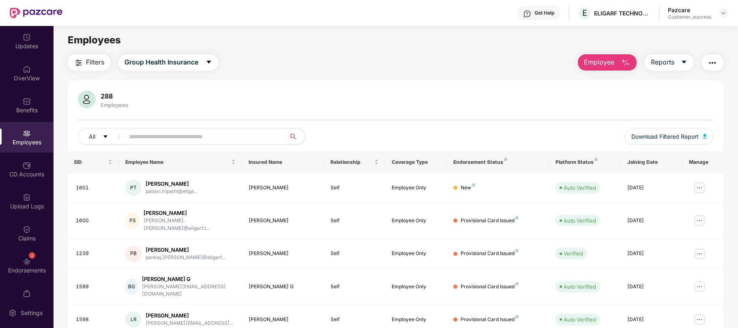
click at [205, 136] on input "text" at bounding box center [202, 137] width 146 height 12
paste input "**********"
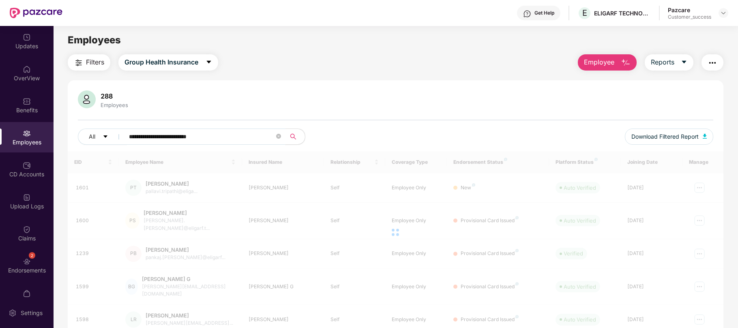
click at [205, 136] on input "**********" at bounding box center [202, 137] width 146 height 12
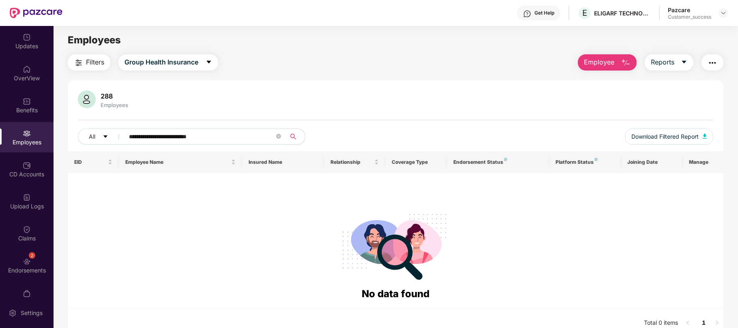
click at [205, 136] on input "**********" at bounding box center [202, 137] width 146 height 12
paste input "text"
drag, startPoint x: 148, startPoint y: 135, endPoint x: 52, endPoint y: 144, distance: 96.2
click at [52, 144] on div "Updates OverView Benefits Employees CD Accounts Upload Logs Claims 2 Endorsemen…" at bounding box center [369, 177] width 738 height 302
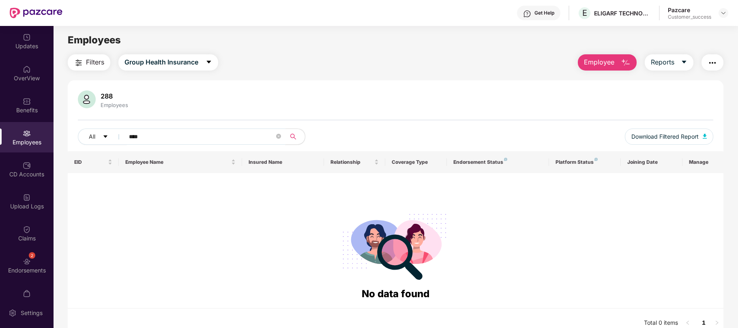
paste input "text"
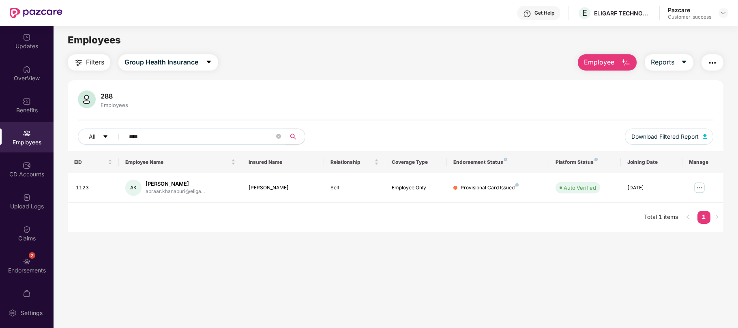
drag, startPoint x: 156, startPoint y: 134, endPoint x: 73, endPoint y: 132, distance: 83.2
click at [73, 132] on div "288 Employees All **** Download Filtered Report" at bounding box center [396, 120] width 656 height 61
paste input "text"
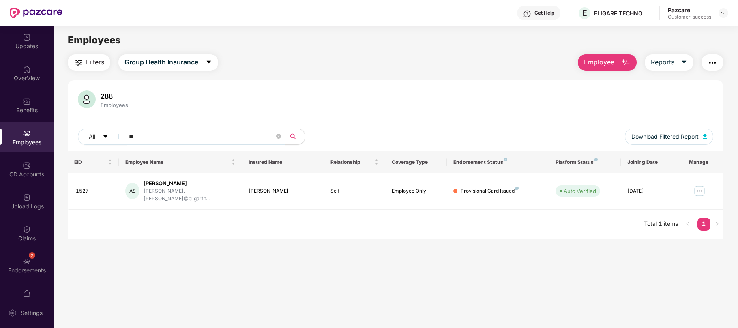
type input "*"
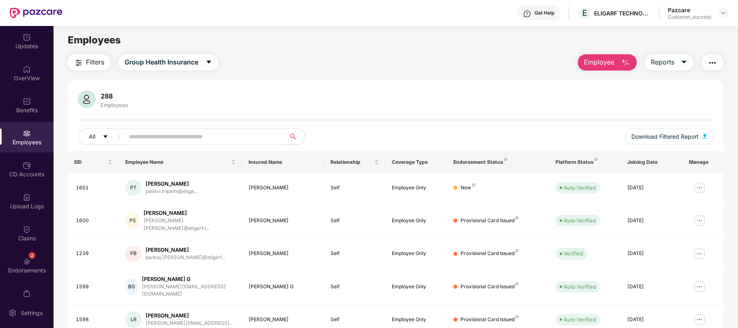
click at [604, 65] on span "Employee" at bounding box center [599, 62] width 30 height 10
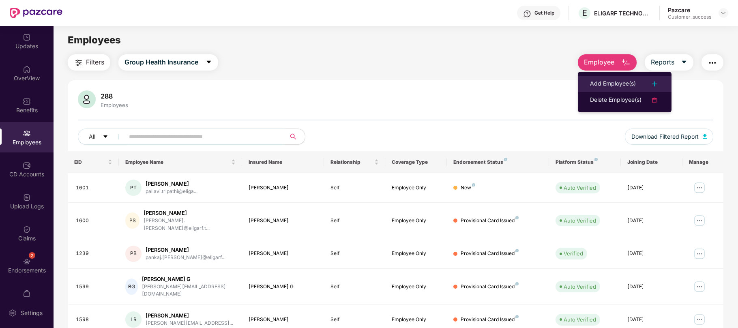
click at [620, 80] on div "Add Employee(s)" at bounding box center [613, 84] width 46 height 10
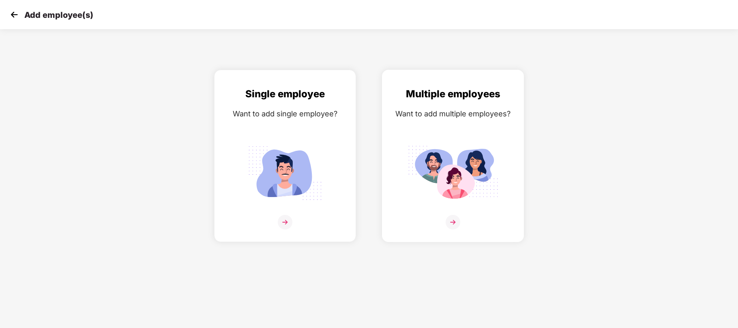
click at [469, 157] on img at bounding box center [453, 173] width 91 height 63
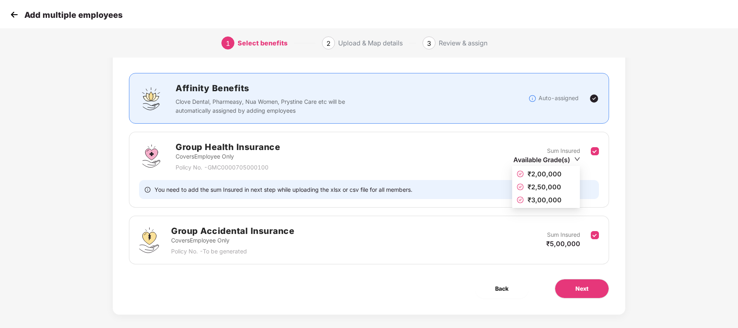
scroll to position [47, 0]
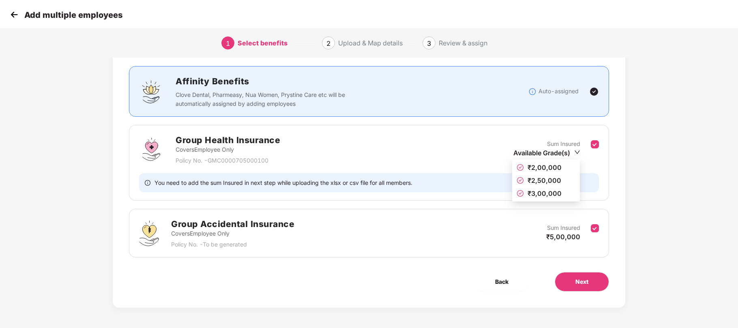
click at [576, 152] on icon "down" at bounding box center [577, 152] width 6 height 6
click at [635, 154] on div "Benefits 2 / 2 Selected Affinity Benefits Clove Dental, Pharmeasy, Nua Women, P…" at bounding box center [369, 172] width 615 height 312
click at [586, 286] on button "Next" at bounding box center [582, 281] width 54 height 19
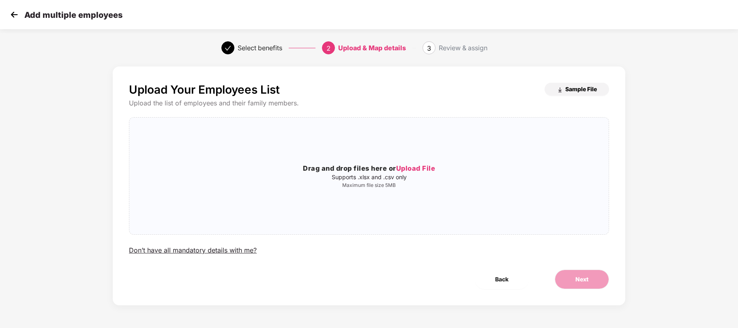
click at [574, 88] on span "Sample File" at bounding box center [581, 89] width 32 height 8
click at [435, 169] on span "Upload File" at bounding box center [415, 168] width 39 height 8
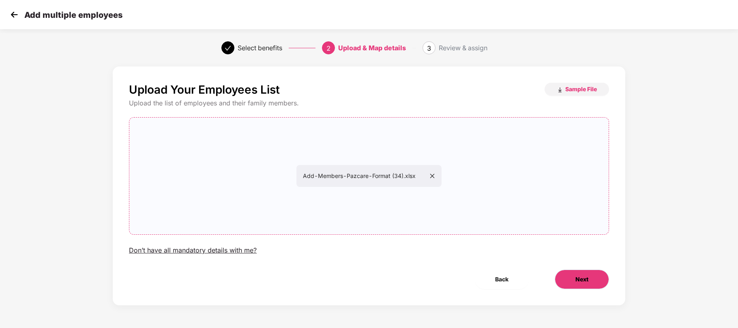
click at [571, 281] on button "Next" at bounding box center [582, 279] width 54 height 19
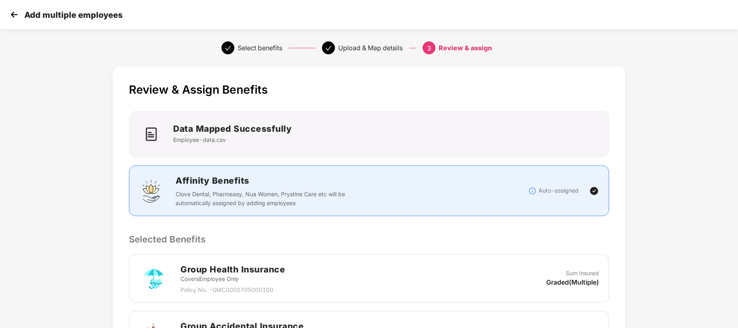
scroll to position [261, 0]
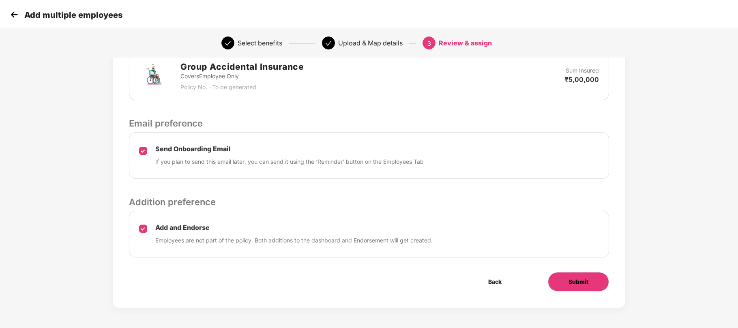
click at [571, 281] on span "Submit" at bounding box center [579, 281] width 20 height 9
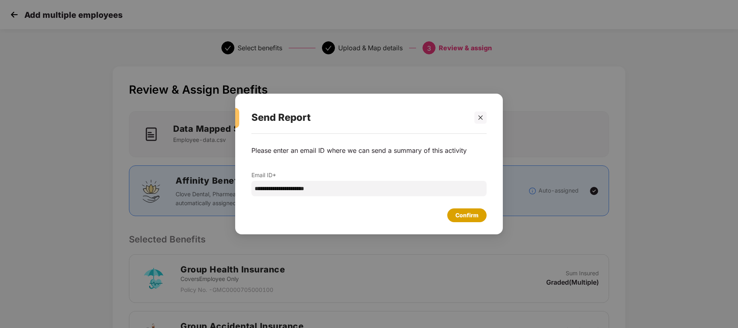
click at [462, 217] on div "Confirm" at bounding box center [466, 215] width 23 height 9
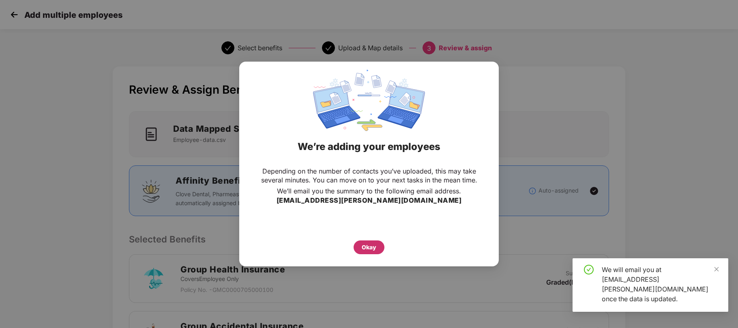
click at [361, 250] on div "Okay" at bounding box center [369, 247] width 31 height 14
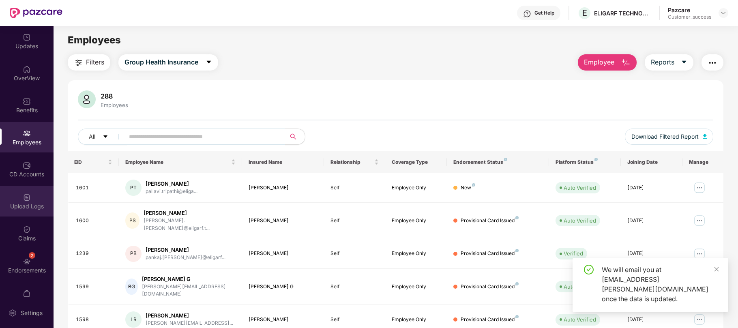
click at [26, 202] on div "Upload Logs" at bounding box center [27, 206] width 54 height 8
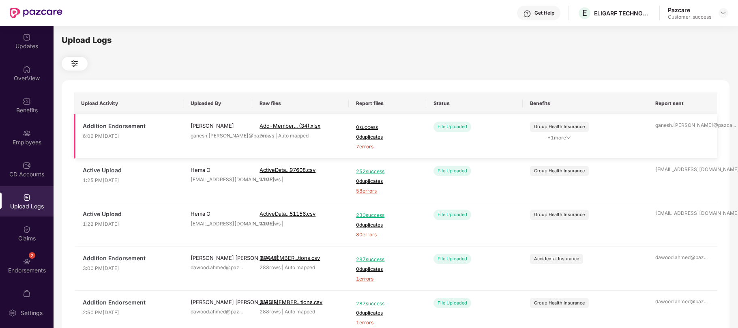
click at [358, 148] on span "7 errors" at bounding box center [387, 147] width 62 height 8
click at [24, 139] on div "Employees" at bounding box center [27, 142] width 54 height 8
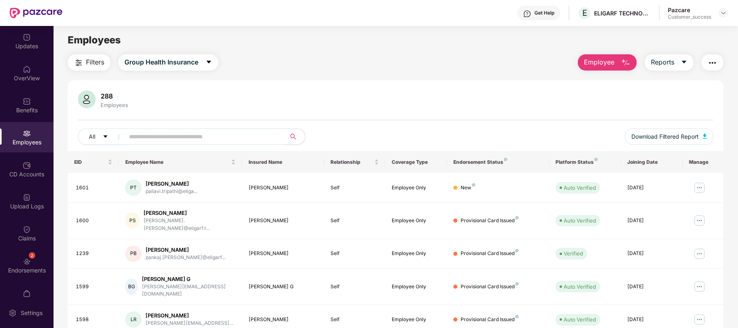
click at [597, 67] on span "Employee" at bounding box center [599, 62] width 30 height 10
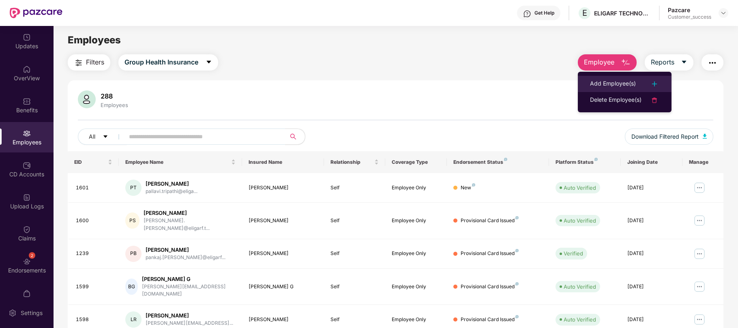
click at [611, 82] on div "Add Employee(s)" at bounding box center [613, 84] width 46 height 10
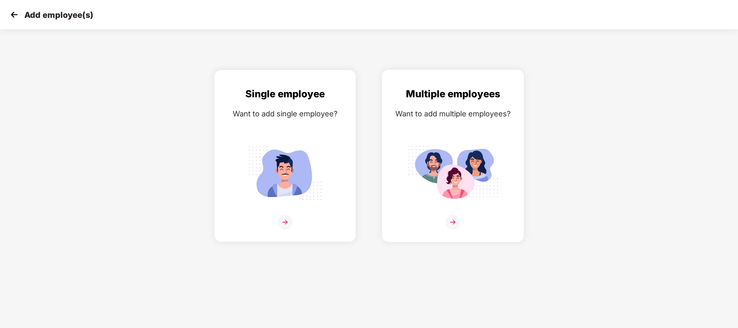
click at [461, 133] on div "Multiple employees Want to add multiple employees?" at bounding box center [453, 162] width 125 height 153
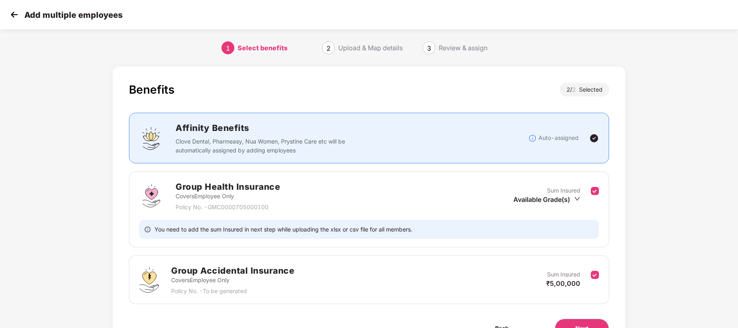
scroll to position [47, 0]
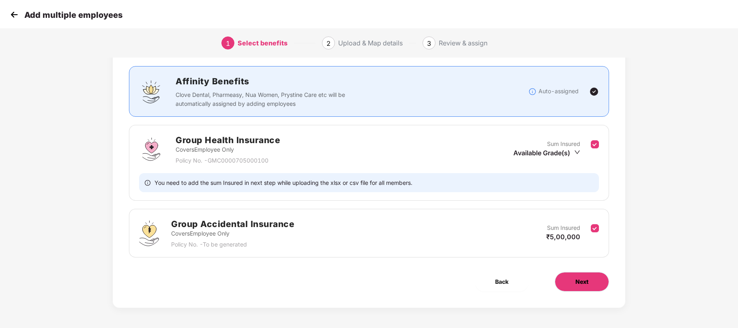
click at [577, 291] on button "Next" at bounding box center [582, 281] width 54 height 19
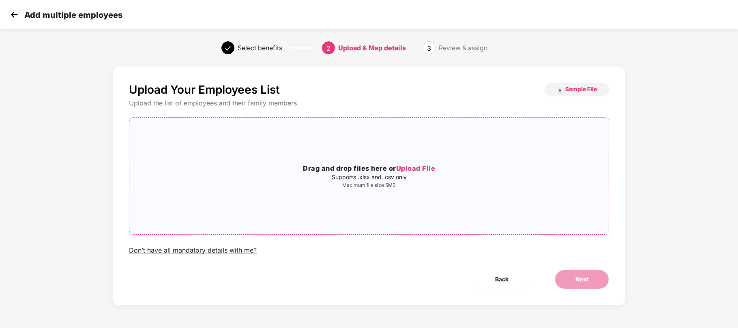
click at [417, 167] on span "Upload File" at bounding box center [415, 168] width 39 height 8
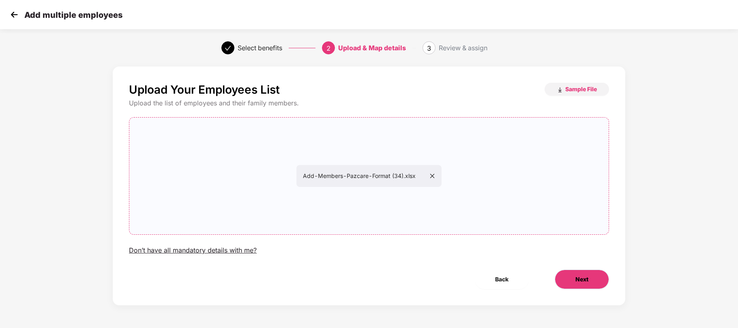
click at [587, 276] on span "Next" at bounding box center [581, 279] width 13 height 9
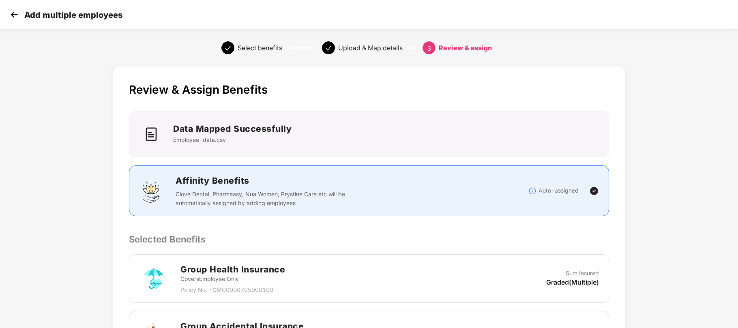
scroll to position [261, 0]
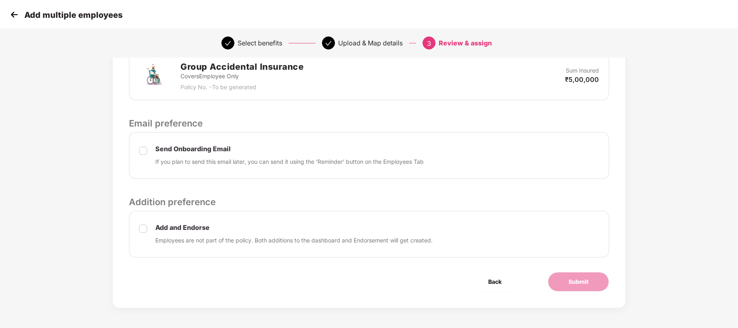
click at [144, 233] on label at bounding box center [143, 233] width 8 height 21
click at [577, 279] on span "Submit" at bounding box center [579, 281] width 20 height 9
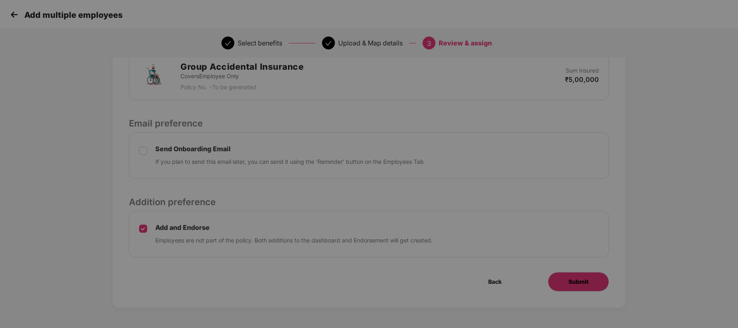
scroll to position [0, 0]
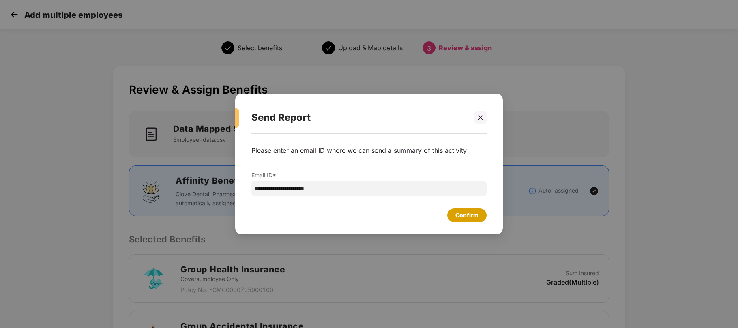
click at [470, 210] on div "Confirm" at bounding box center [466, 215] width 39 height 14
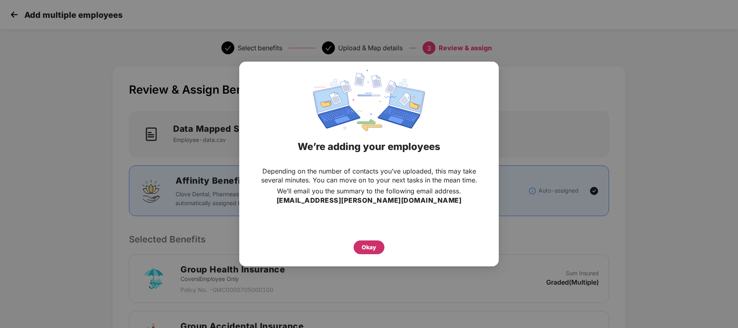
click at [365, 246] on div "Okay" at bounding box center [369, 247] width 15 height 9
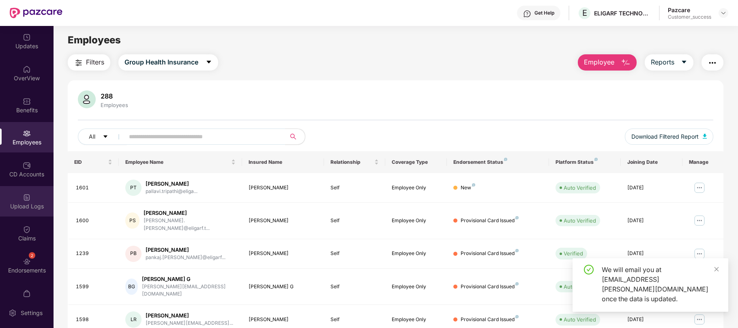
click at [31, 208] on div "Upload Logs" at bounding box center [27, 206] width 54 height 8
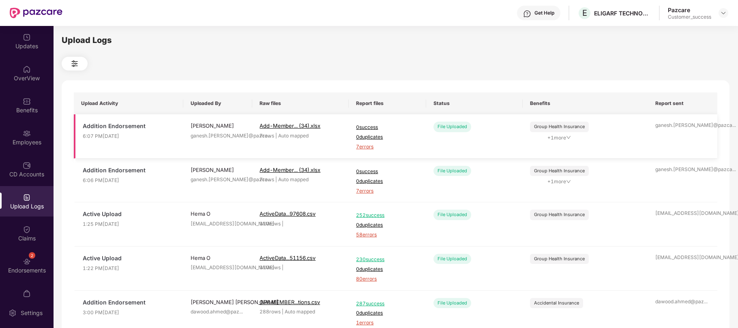
click at [371, 145] on span "7 errors" at bounding box center [387, 147] width 62 height 8
click at [24, 137] on div "Employees" at bounding box center [27, 137] width 54 height 30
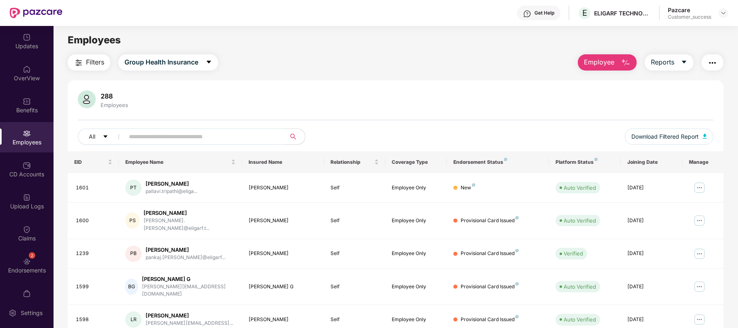
click at [163, 134] on input "text" at bounding box center [202, 137] width 146 height 12
paste input "****"
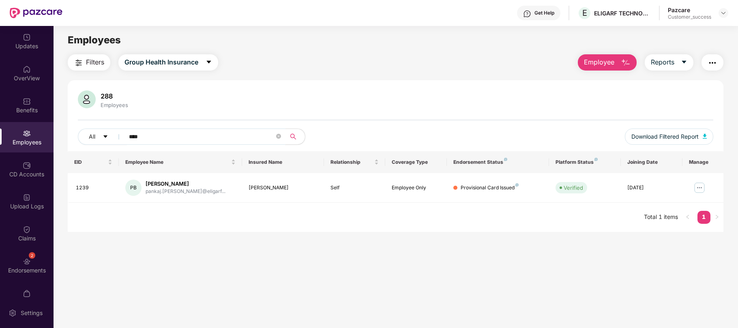
click at [163, 134] on input "****" at bounding box center [202, 137] width 146 height 12
paste input "text"
click at [163, 134] on input "****" at bounding box center [202, 137] width 146 height 12
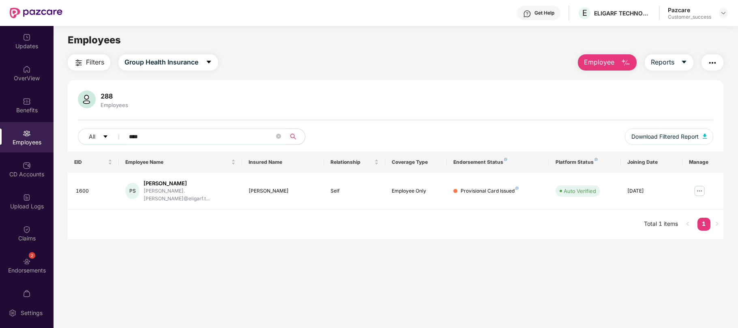
click at [163, 134] on input "****" at bounding box center [202, 137] width 146 height 12
paste input "text"
click at [163, 134] on input "****" at bounding box center [202, 137] width 146 height 12
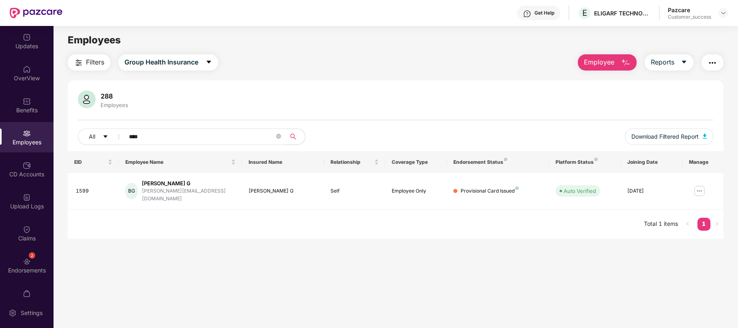
click at [163, 134] on input "****" at bounding box center [202, 137] width 146 height 12
paste input "text"
click at [163, 134] on input "****" at bounding box center [202, 137] width 146 height 12
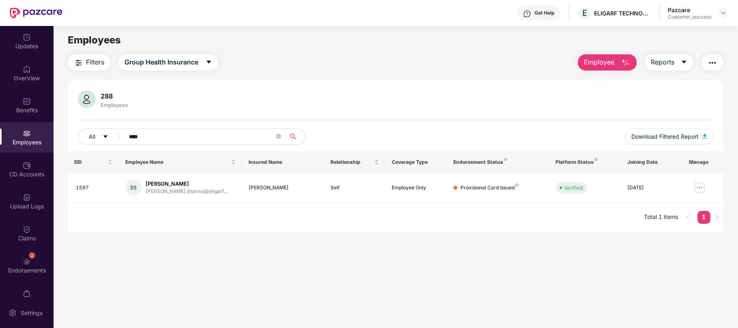
click at [148, 135] on input "****" at bounding box center [202, 137] width 146 height 12
paste input "text"
click at [148, 135] on input "****" at bounding box center [202, 137] width 146 height 12
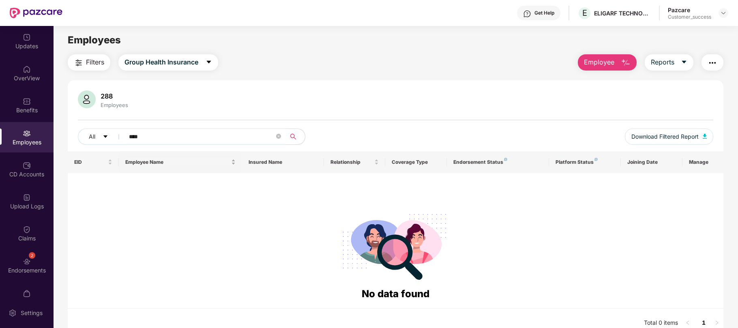
click at [216, 161] on span "Employee Name" at bounding box center [177, 162] width 104 height 6
click at [202, 133] on input "****" at bounding box center [202, 137] width 146 height 12
paste input "text"
click at [202, 133] on input "****" at bounding box center [202, 137] width 146 height 12
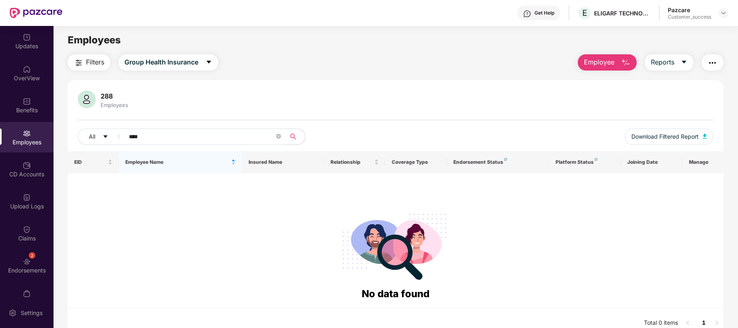
click at [202, 133] on input "****" at bounding box center [202, 137] width 146 height 12
paste input "text"
click at [202, 133] on input "****" at bounding box center [202, 137] width 146 height 12
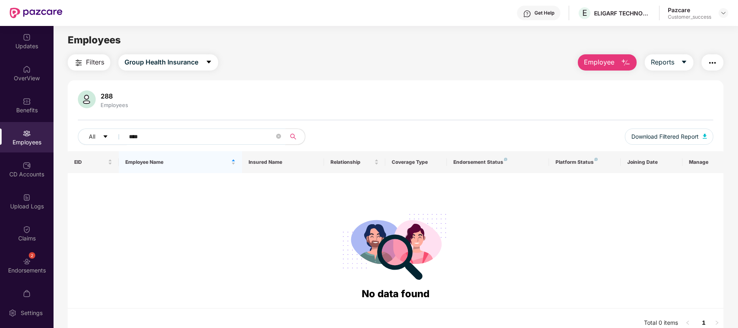
click at [202, 133] on input "****" at bounding box center [202, 137] width 146 height 12
paste input "text"
type input "****"
click at [596, 57] on span "Employee" at bounding box center [599, 62] width 30 height 10
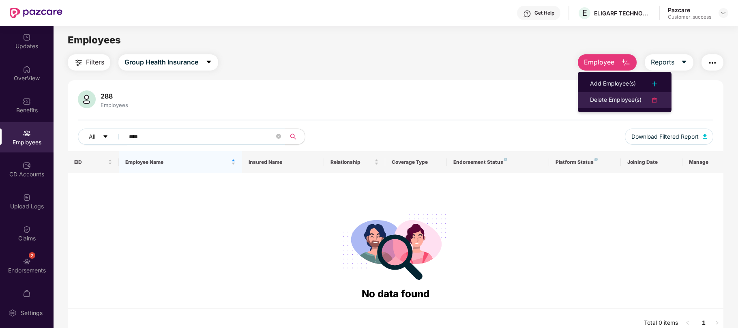
click at [606, 99] on div "Delete Employee(s)" at bounding box center [616, 100] width 52 height 10
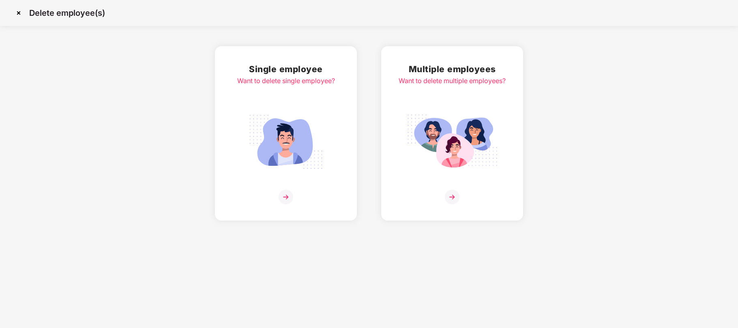
click at [437, 124] on img at bounding box center [452, 141] width 91 height 63
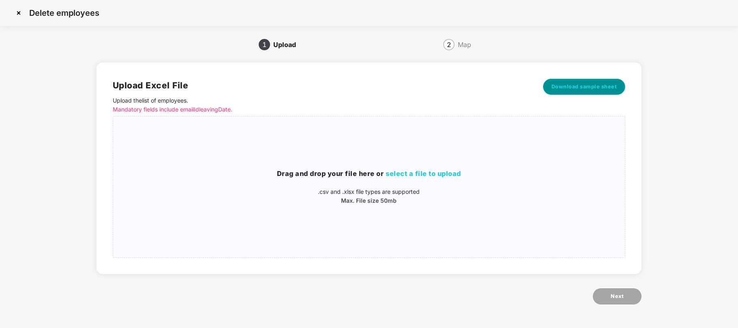
click at [582, 86] on span "Download sample sheet" at bounding box center [585, 87] width 66 height 8
click at [19, 10] on img at bounding box center [18, 12] width 13 height 13
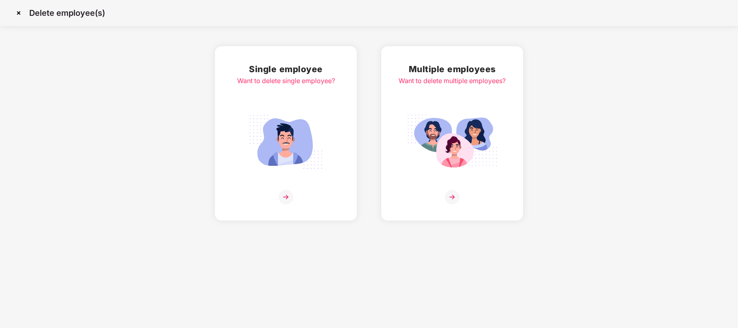
click at [21, 12] on img at bounding box center [18, 12] width 13 height 13
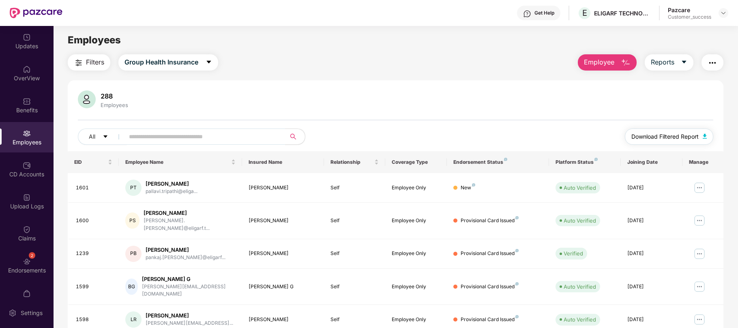
click at [669, 135] on span "Download Filtered Report" at bounding box center [664, 136] width 67 height 9
click at [682, 133] on span "Download Filtered Report" at bounding box center [664, 136] width 67 height 9
click at [32, 262] on div "Generating Report Hang on! Your report generation is in progress. We request yo…" at bounding box center [369, 164] width 738 height 328
click at [26, 257] on div "Generating Report Hang on! Your report generation is in progress. We request yo…" at bounding box center [369, 164] width 738 height 328
click at [26, 252] on div "2 Endorsements" at bounding box center [27, 265] width 54 height 30
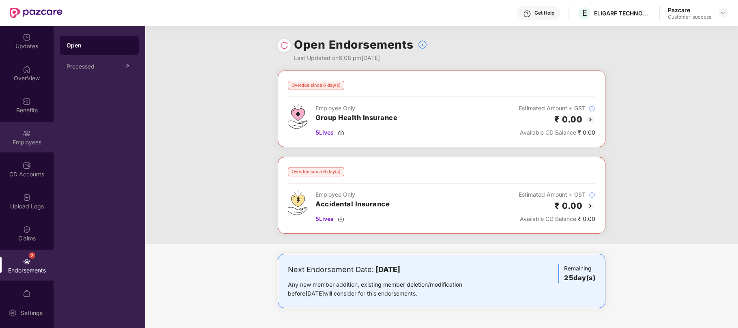
click at [30, 135] on div "Employees" at bounding box center [27, 137] width 54 height 30
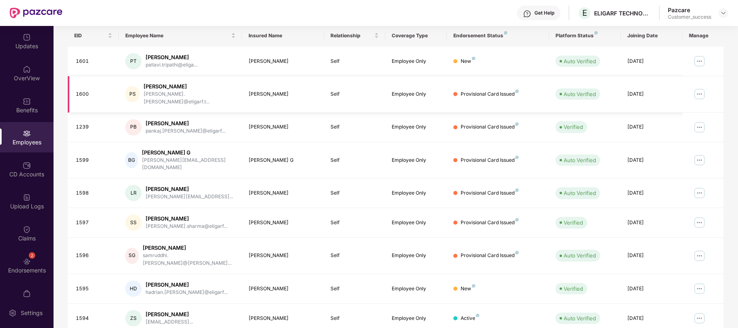
scroll to position [127, 0]
